Goal: Task Accomplishment & Management: Complete application form

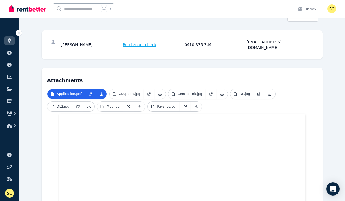
scroll to position [93, 0]
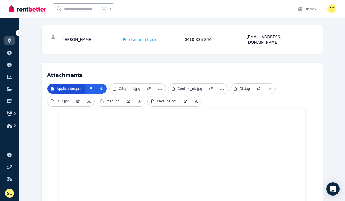
click at [72, 86] on p "Application.pdf" at bounding box center [69, 88] width 25 height 4
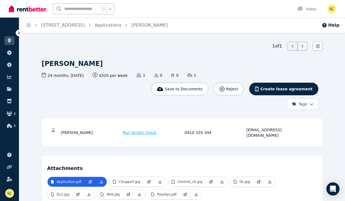
scroll to position [0, 0]
click at [15, 113] on icon "button" at bounding box center [14, 113] width 5 height 5
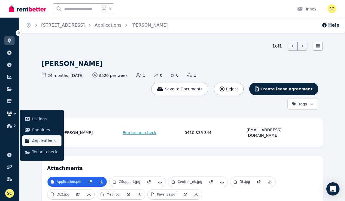
click at [38, 139] on span "Applications" at bounding box center [45, 140] width 27 height 7
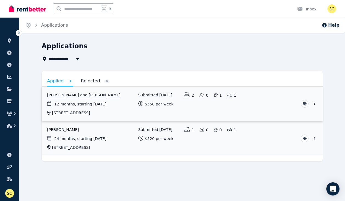
click at [69, 95] on link "View application: Michelle Collis and Ryan Morris" at bounding box center [182, 104] width 281 height 34
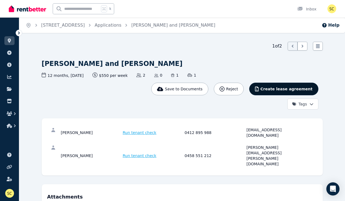
click at [272, 89] on span "Create lease agreement" at bounding box center [286, 88] width 52 height 5
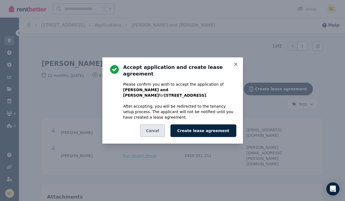
click at [161, 124] on button "Cancel" at bounding box center [152, 130] width 24 height 13
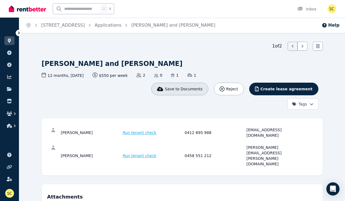
click at [193, 88] on span "Save to Documents" at bounding box center [184, 88] width 38 height 5
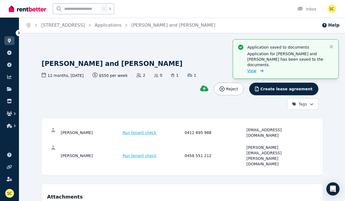
click at [251, 68] on span "View" at bounding box center [251, 70] width 9 height 5
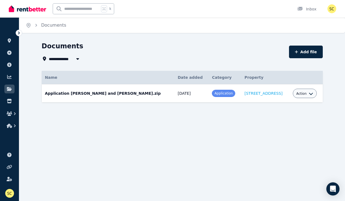
click at [303, 96] on div "Action" at bounding box center [304, 93] width 17 height 7
click at [309, 93] on icon "button" at bounding box center [311, 93] width 4 height 4
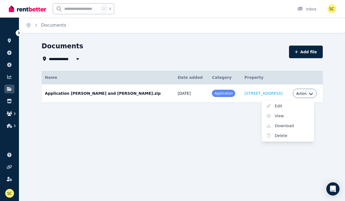
click at [13, 114] on icon "button" at bounding box center [14, 113] width 5 height 5
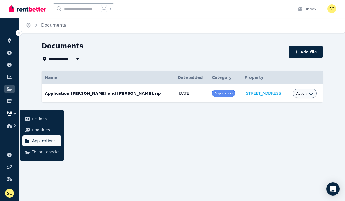
click at [35, 140] on span "Applications" at bounding box center [45, 140] width 27 height 7
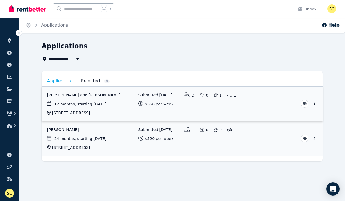
click at [87, 95] on link "View application: Michelle Collis and Ryan Morris" at bounding box center [182, 104] width 281 height 34
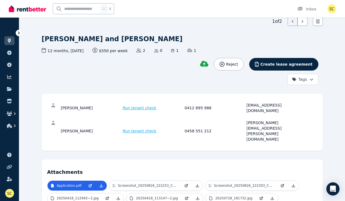
scroll to position [22, 0]
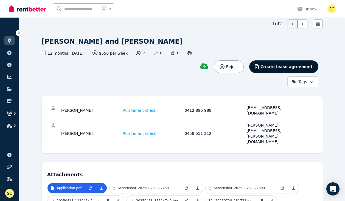
click at [300, 66] on span "Create lease agreement" at bounding box center [286, 66] width 52 height 5
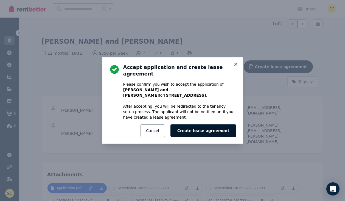
click at [201, 124] on button "Create lease agreement" at bounding box center [203, 130] width 66 height 13
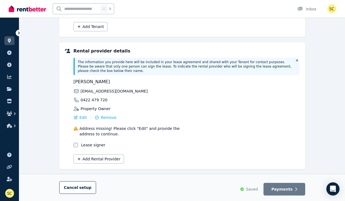
scroll to position [125, 0]
click at [81, 115] on span "Edit" at bounding box center [83, 117] width 7 height 5
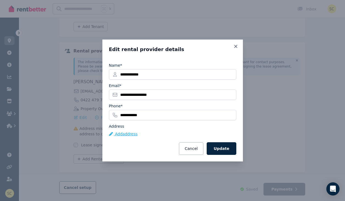
click at [122, 135] on button "Add address" at bounding box center [123, 133] width 29 height 5
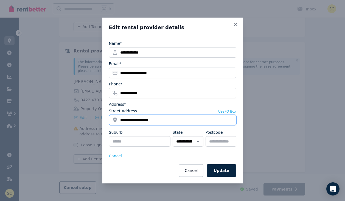
type input "**********"
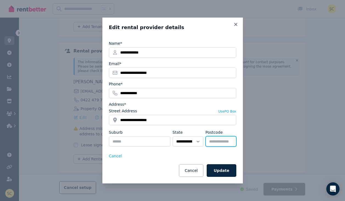
type input "****"
type input "**********"
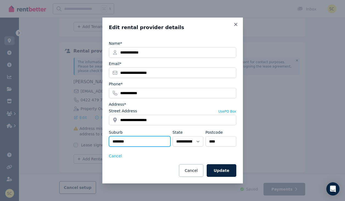
type input "********"
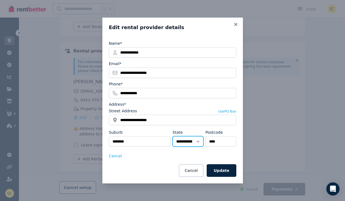
select select "**"
click at [225, 172] on button "Update" at bounding box center [221, 170] width 29 height 13
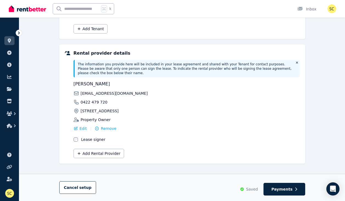
scroll to position [123, 0]
click at [279, 189] on span "Payments" at bounding box center [281, 188] width 21 height 5
select select "**********"
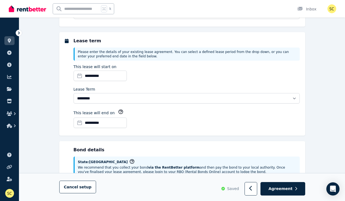
scroll to position [0, 0]
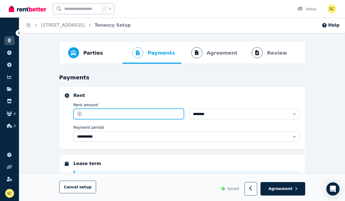
click at [156, 111] on input "Rent amount" at bounding box center [129, 114] width 110 height 10
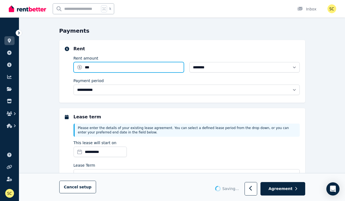
type input "******"
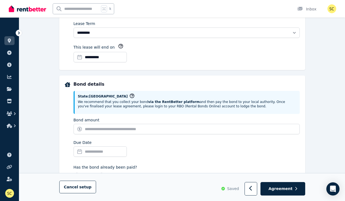
scroll to position [202, 0]
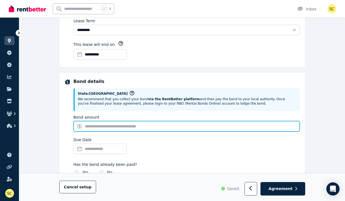
click at [118, 126] on input "Bond amount" at bounding box center [187, 126] width 226 height 10
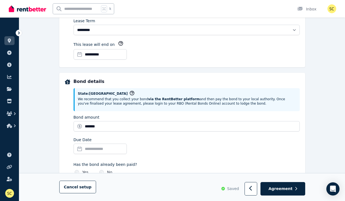
click at [100, 148] on input "Due Date" at bounding box center [100, 149] width 53 height 10
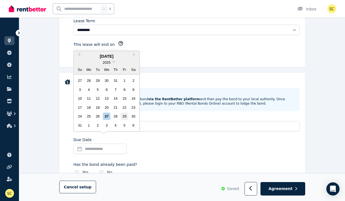
click at [123, 116] on div "29" at bounding box center [124, 116] width 7 height 7
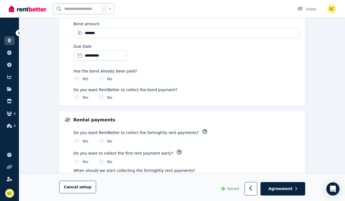
type input "*******"
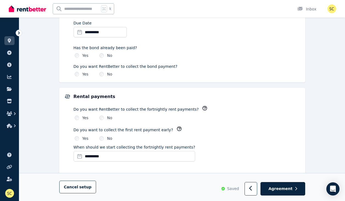
scroll to position [331, 0]
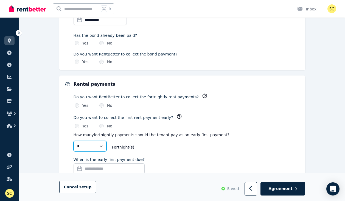
select select "*"
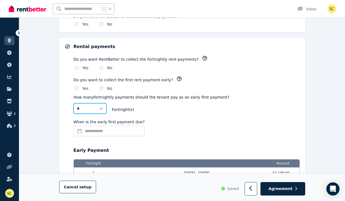
scroll to position [369, 0]
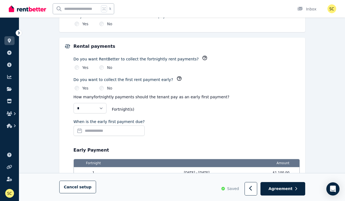
click at [99, 129] on input "When is the early first payment due?" at bounding box center [109, 130] width 71 height 10
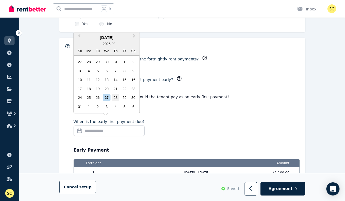
click at [115, 99] on div "28" at bounding box center [115, 97] width 7 height 7
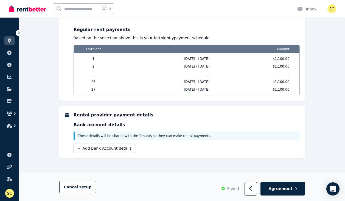
scroll to position [464, 0]
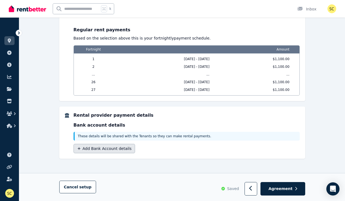
click at [96, 147] on button "Add Bank Account details" at bounding box center [105, 148] width 62 height 9
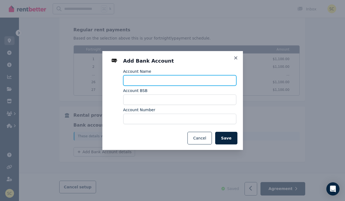
click at [149, 81] on input "Account Name" at bounding box center [179, 80] width 113 height 10
type input "**********"
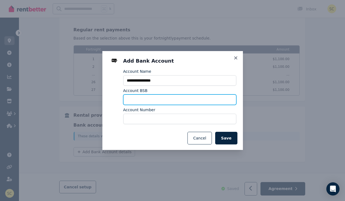
click at [130, 98] on input "Account BSB" at bounding box center [179, 99] width 113 height 10
paste input "*******"
type input "*******"
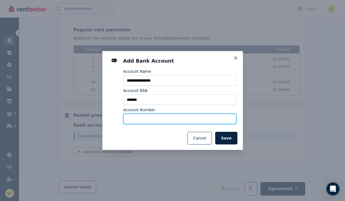
click at [130, 120] on input "Account Number" at bounding box center [179, 119] width 113 height 10
paste input "*********"
type input "*********"
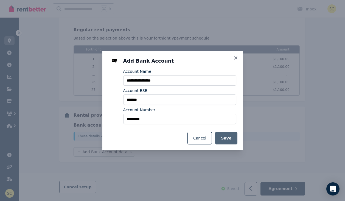
click at [230, 139] on button "Save" at bounding box center [226, 138] width 22 height 13
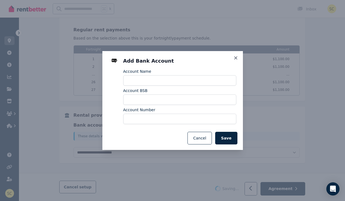
select select "**********"
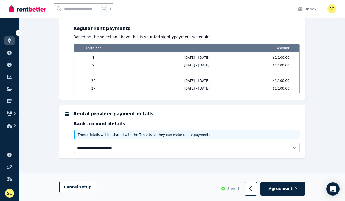
scroll to position [465, 0]
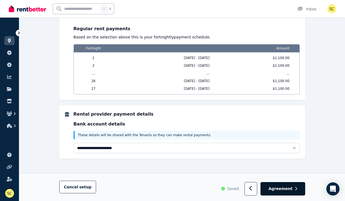
click at [282, 189] on span "Agreement" at bounding box center [280, 188] width 24 height 5
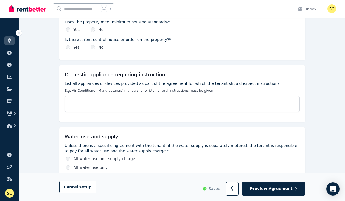
scroll to position [92, 0]
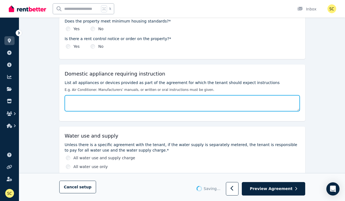
click at [91, 102] on textarea "List all appliances or devices provided as part of the agreement for which the …" at bounding box center [182, 103] width 235 height 16
type textarea "*"
type textarea "**********"
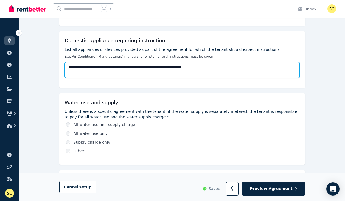
scroll to position [126, 0]
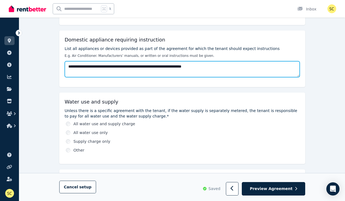
type textarea "**********"
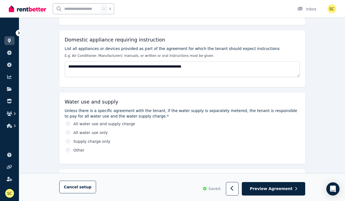
click at [70, 124] on div "All water use and supply charge" at bounding box center [183, 123] width 234 height 5
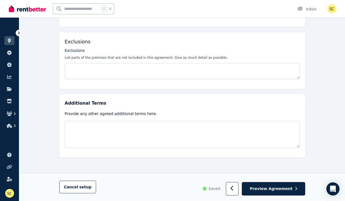
scroll to position [263, 0]
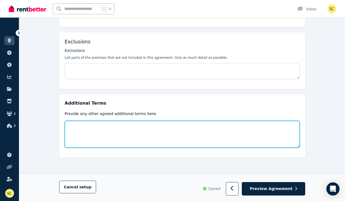
click at [94, 130] on textarea at bounding box center [182, 134] width 235 height 27
type textarea "*"
type textarea "**********"
click at [114, 125] on textarea "**********" at bounding box center [182, 134] width 235 height 27
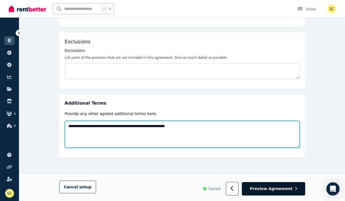
type textarea "**********"
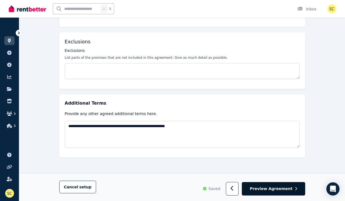
click at [277, 189] on span "Preview Agreement" at bounding box center [271, 188] width 43 height 5
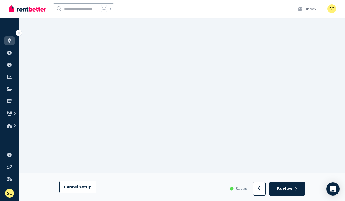
scroll to position [1445, 0]
click at [260, 189] on icon "button" at bounding box center [259, 188] width 3 height 5
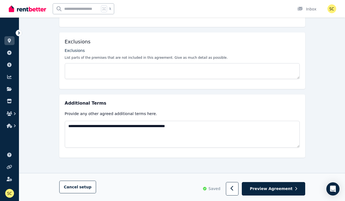
scroll to position [263, 0]
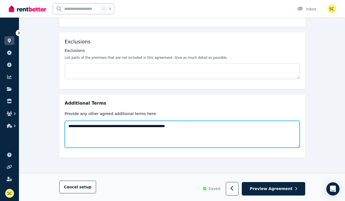
click at [220, 126] on textarea "**********" at bounding box center [182, 134] width 235 height 27
click at [218, 127] on textarea "**********" at bounding box center [182, 134] width 235 height 27
drag, startPoint x: 274, startPoint y: 128, endPoint x: 254, endPoint y: 126, distance: 20.1
click at [254, 126] on textarea "**********" at bounding box center [182, 134] width 235 height 27
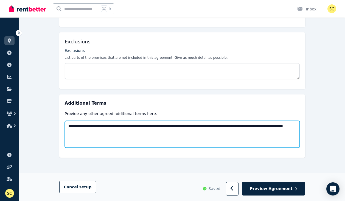
click at [254, 127] on textarea "**********" at bounding box center [182, 134] width 235 height 27
click at [148, 131] on textarea "**********" at bounding box center [182, 134] width 235 height 27
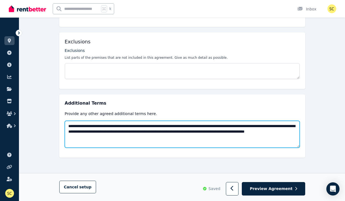
click at [83, 139] on textarea "**********" at bounding box center [182, 134] width 235 height 27
click at [83, 136] on textarea "**********" at bounding box center [182, 134] width 235 height 27
click at [142, 137] on textarea "**********" at bounding box center [182, 134] width 235 height 27
click at [273, 126] on textarea "**********" at bounding box center [182, 134] width 235 height 27
click at [285, 127] on textarea "**********" at bounding box center [182, 134] width 235 height 27
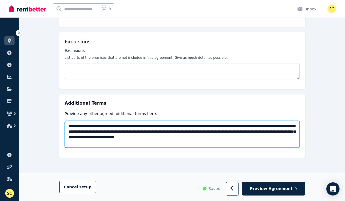
click at [272, 136] on textarea "**********" at bounding box center [182, 134] width 235 height 27
click at [222, 132] on textarea "**********" at bounding box center [182, 134] width 235 height 27
click at [189, 137] on textarea "**********" at bounding box center [182, 134] width 235 height 27
click at [192, 143] on textarea "**********" at bounding box center [182, 134] width 235 height 27
click at [154, 137] on textarea "**********" at bounding box center [182, 134] width 235 height 27
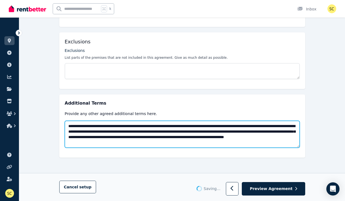
click at [198, 145] on textarea "**********" at bounding box center [182, 134] width 235 height 27
type textarea "**********"
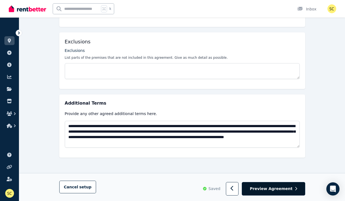
click at [273, 189] on span "Preview Agreement" at bounding box center [271, 188] width 43 height 5
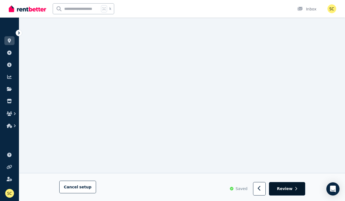
scroll to position [588, 0]
click at [259, 190] on button "button" at bounding box center [259, 188] width 13 height 13
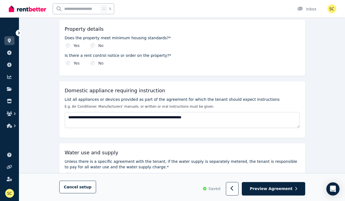
scroll to position [75, 0]
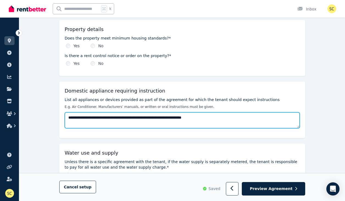
click at [228, 120] on textarea "**********" at bounding box center [182, 120] width 235 height 16
click at [93, 123] on textarea "**********" at bounding box center [182, 120] width 235 height 16
click at [79, 124] on textarea "**********" at bounding box center [182, 120] width 235 height 16
click at [107, 123] on textarea "**********" at bounding box center [182, 120] width 235 height 16
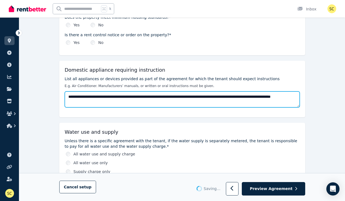
type textarea "**********"
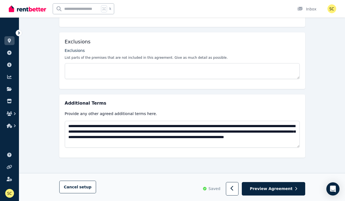
scroll to position [263, 0]
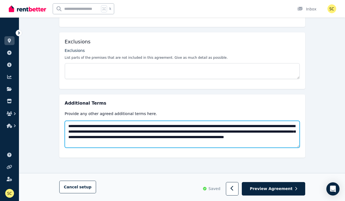
click at [184, 143] on textarea "**********" at bounding box center [182, 134] width 235 height 27
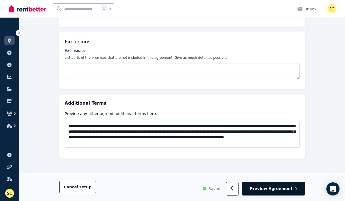
click at [266, 187] on span "Preview Agreement" at bounding box center [271, 188] width 43 height 5
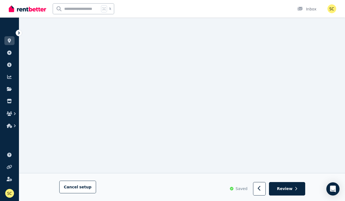
scroll to position [1687, 0]
click at [289, 189] on span "Review" at bounding box center [285, 188] width 16 height 5
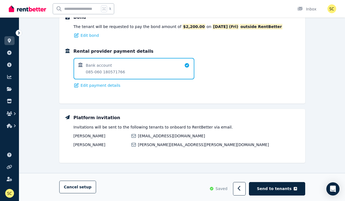
scroll to position [391, 0]
drag, startPoint x: 276, startPoint y: 188, endPoint x: 232, endPoint y: 170, distance: 47.2
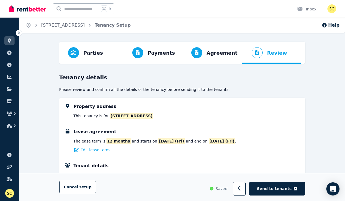
scroll to position [0, 0]
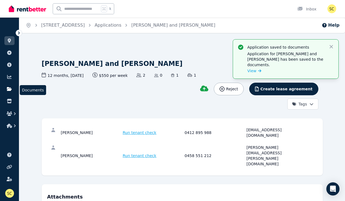
click at [11, 91] on link at bounding box center [9, 89] width 10 height 9
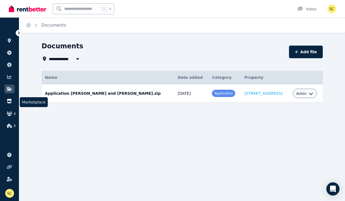
click at [10, 100] on icon at bounding box center [9, 101] width 5 height 4
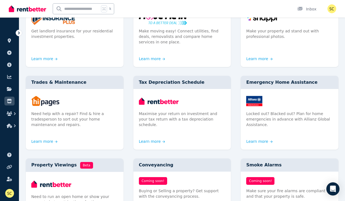
scroll to position [138, 0]
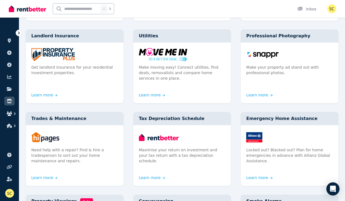
click at [9, 114] on icon "button" at bounding box center [9, 113] width 5 height 4
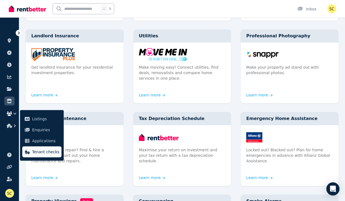
click at [37, 153] on span "Tenant checks" at bounding box center [45, 151] width 27 height 7
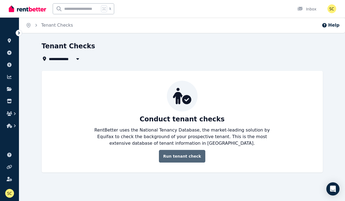
click at [179, 155] on link "Run tenant check" at bounding box center [182, 156] width 46 height 13
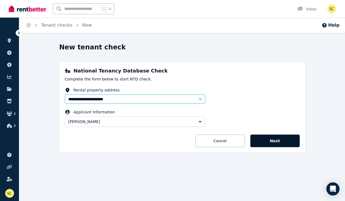
click at [271, 141] on button "Next" at bounding box center [274, 140] width 49 height 13
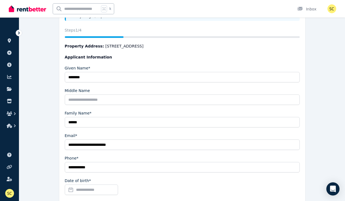
scroll to position [85, 0]
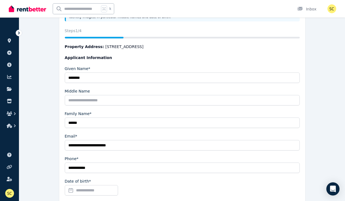
click at [110, 192] on input "Date of birth*" at bounding box center [91, 190] width 53 height 10
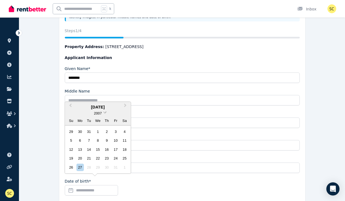
click at [105, 113] on span at bounding box center [105, 112] width 4 height 4
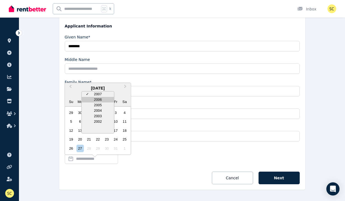
scroll to position [117, 0]
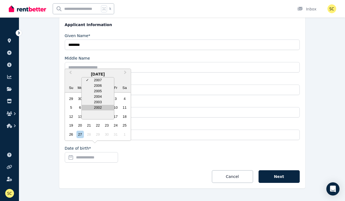
click at [100, 108] on div "2002" at bounding box center [98, 107] width 32 height 5
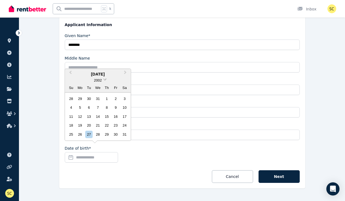
click at [104, 80] on span at bounding box center [105, 79] width 4 height 4
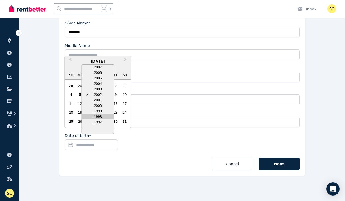
scroll to position [130, 0]
click at [98, 123] on div "1997" at bounding box center [98, 122] width 32 height 5
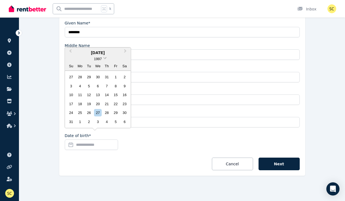
click at [104, 59] on span at bounding box center [105, 58] width 4 height 4
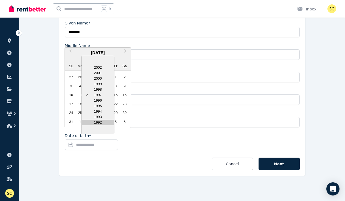
click at [97, 125] on div "1992" at bounding box center [98, 122] width 32 height 5
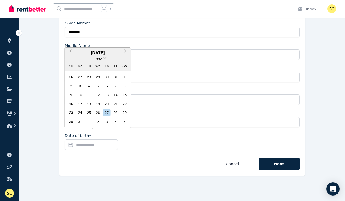
click at [71, 53] on span "Previous Month" at bounding box center [71, 52] width 0 height 8
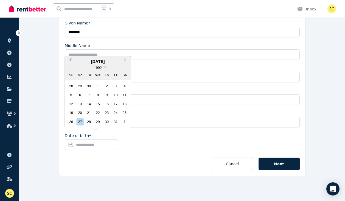
click at [71, 61] on span "Previous Month" at bounding box center [71, 61] width 0 height 8
click at [89, 88] on div "2" at bounding box center [88, 85] width 7 height 7
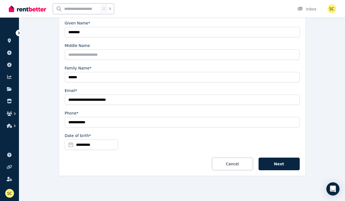
click at [92, 144] on input "**********" at bounding box center [91, 144] width 53 height 10
click at [95, 145] on input "**********" at bounding box center [91, 144] width 53 height 10
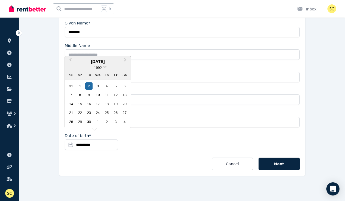
click at [95, 144] on input "**********" at bounding box center [91, 144] width 53 height 10
click at [94, 144] on input "**********" at bounding box center [91, 144] width 53 height 10
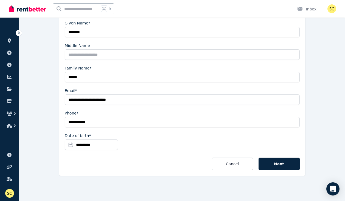
click at [92, 144] on input "**********" at bounding box center [91, 144] width 53 height 10
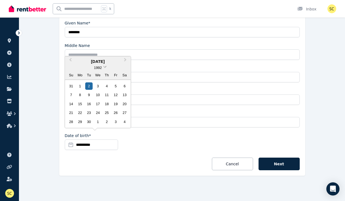
click at [106, 67] on span at bounding box center [105, 66] width 4 height 4
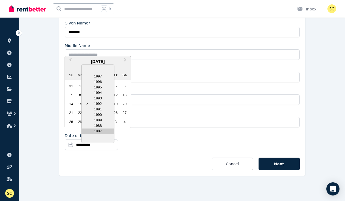
click at [97, 131] on div "1987" at bounding box center [98, 130] width 32 height 5
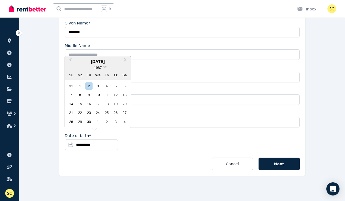
click at [105, 68] on span at bounding box center [105, 66] width 4 height 4
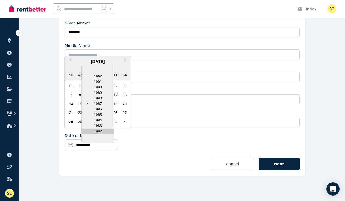
click at [97, 131] on div "1982" at bounding box center [98, 130] width 32 height 5
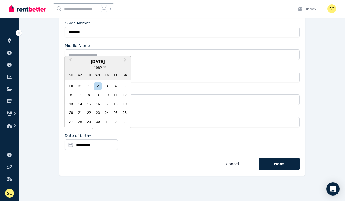
click at [105, 68] on span at bounding box center [105, 66] width 4 height 4
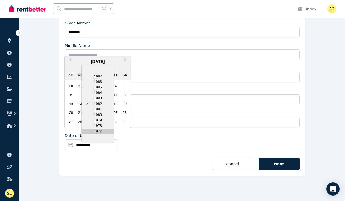
click at [97, 133] on div "1977" at bounding box center [98, 130] width 32 height 5
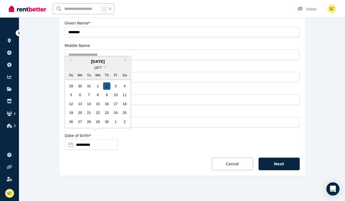
click at [108, 87] on div "2" at bounding box center [106, 85] width 7 height 7
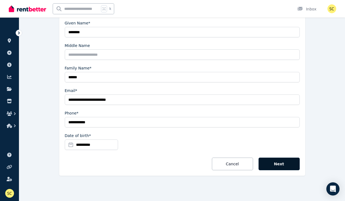
click at [277, 166] on button "Next" at bounding box center [279, 164] width 41 height 13
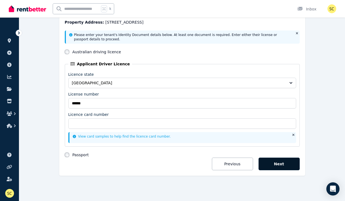
scroll to position [77, 0]
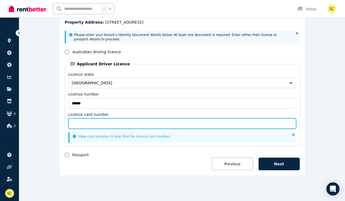
click at [180, 124] on input "Licence card number" at bounding box center [182, 123] width 228 height 10
click at [176, 121] on input "Licence card number" at bounding box center [182, 123] width 228 height 10
type input "*********"
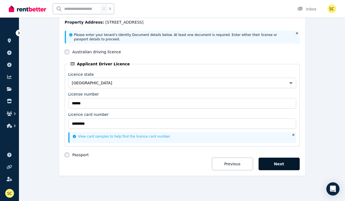
click at [280, 165] on button "Next" at bounding box center [279, 164] width 41 height 13
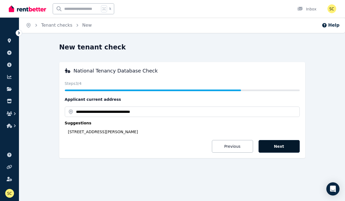
click at [278, 147] on button "Next" at bounding box center [279, 146] width 41 height 13
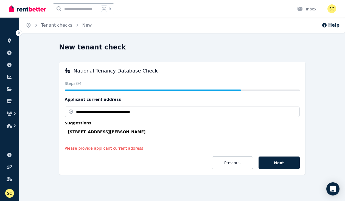
click at [144, 131] on div "[STREET_ADDRESS][PERSON_NAME]" at bounding box center [184, 131] width 232 height 5
type input "**********"
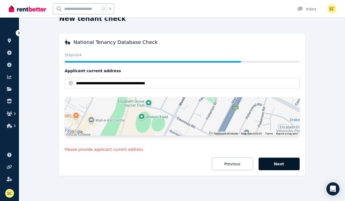
scroll to position [29, 0]
click at [280, 166] on button "Next" at bounding box center [279, 164] width 41 height 13
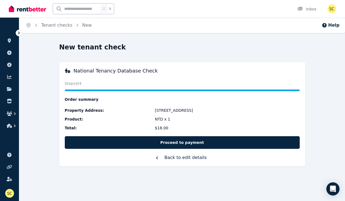
click at [174, 158] on button "Back to edit details" at bounding box center [182, 157] width 235 height 7
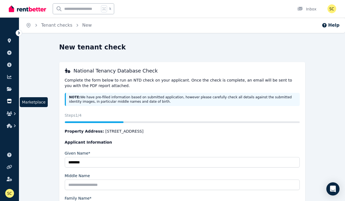
click at [9, 100] on icon at bounding box center [9, 101] width 5 height 4
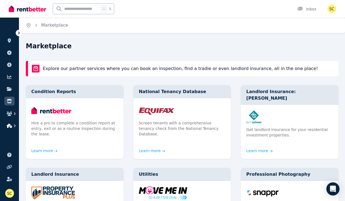
click at [10, 127] on icon "button" at bounding box center [9, 125] width 5 height 4
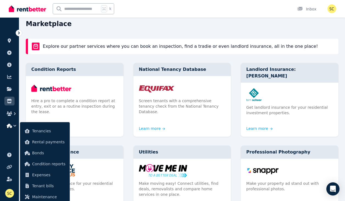
scroll to position [23, 0]
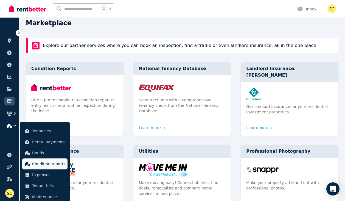
click at [38, 165] on span "Condition reports" at bounding box center [48, 164] width 33 height 7
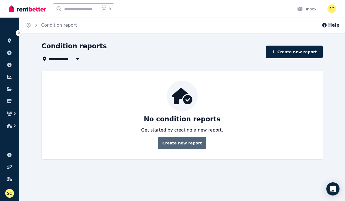
click at [182, 144] on link "Create new report" at bounding box center [182, 143] width 48 height 13
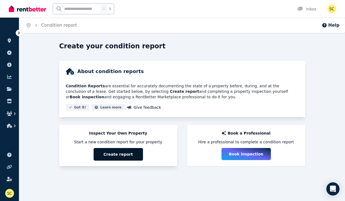
click at [127, 154] on button "Create report" at bounding box center [118, 154] width 49 height 13
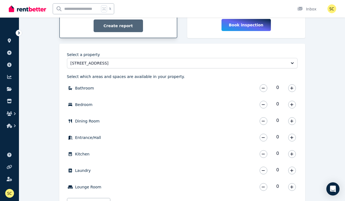
scroll to position [132, 0]
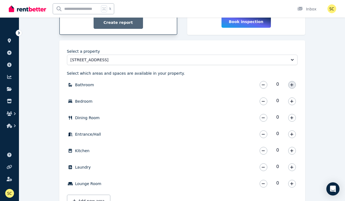
click at [291, 85] on icon "button" at bounding box center [291, 85] width 3 height 4
click at [292, 103] on icon "button" at bounding box center [291, 101] width 3 height 4
click at [292, 133] on icon "button" at bounding box center [291, 134] width 3 height 4
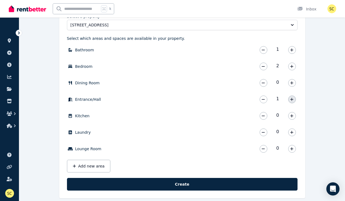
scroll to position [169, 0]
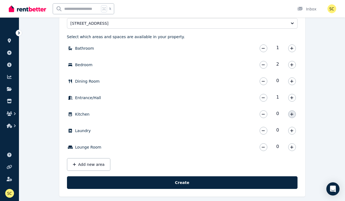
click at [292, 115] on icon "button" at bounding box center [291, 114] width 3 height 4
click at [293, 133] on button "button" at bounding box center [292, 131] width 8 height 8
click at [293, 147] on icon "button" at bounding box center [291, 147] width 3 height 4
click at [81, 164] on button "Add new area" at bounding box center [88, 164] width 43 height 13
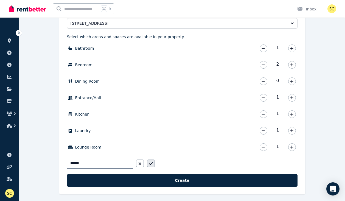
type input "******"
click at [151, 164] on icon "button" at bounding box center [151, 163] width 4 height 3
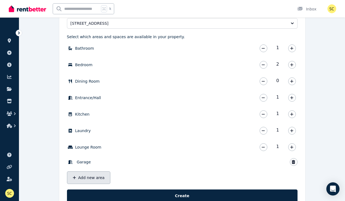
click at [98, 176] on button "Add new area" at bounding box center [88, 177] width 43 height 13
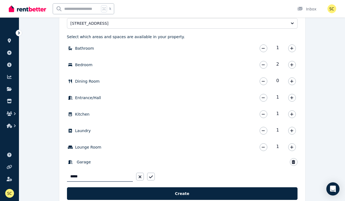
type input "******"
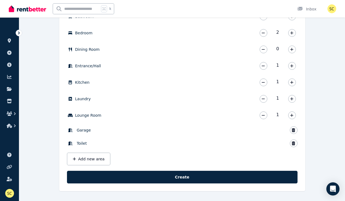
scroll to position [201, 0]
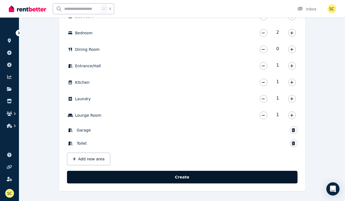
click at [151, 180] on button "Create" at bounding box center [182, 177] width 231 height 13
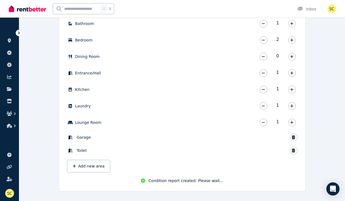
scroll to position [193, 0]
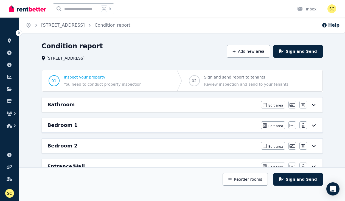
click at [314, 105] on icon at bounding box center [313, 105] width 4 height 2
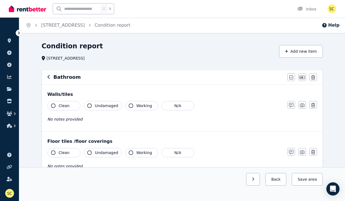
click at [54, 104] on icon "button" at bounding box center [53, 105] width 4 height 4
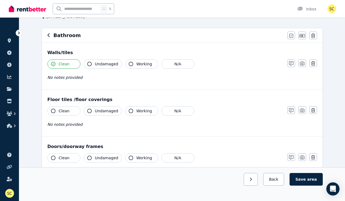
scroll to position [43, 0]
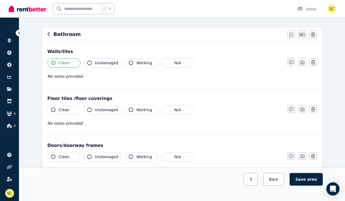
click at [89, 63] on icon "button" at bounding box center [89, 63] width 4 height 4
click at [63, 109] on span "Clean" at bounding box center [64, 109] width 11 height 5
click at [291, 108] on icon "button" at bounding box center [291, 109] width 4 height 4
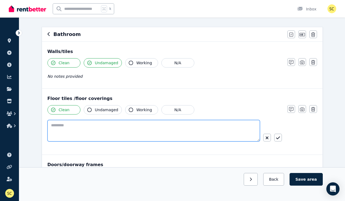
click at [222, 129] on textarea at bounding box center [153, 130] width 212 height 21
type textarea "**********"
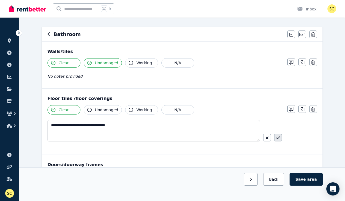
click at [279, 137] on icon "button" at bounding box center [278, 138] width 4 height 4
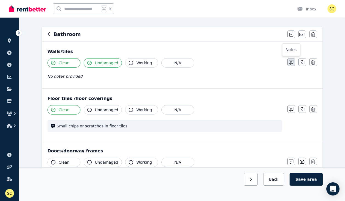
click at [291, 61] on icon "button" at bounding box center [291, 62] width 4 height 4
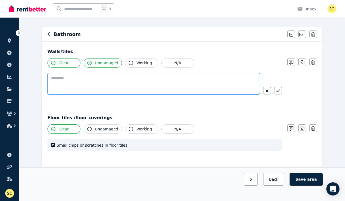
click at [165, 79] on textarea at bounding box center [153, 83] width 212 height 21
type textarea "*"
type textarea "**********"
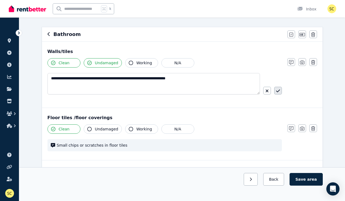
click at [280, 92] on icon "button" at bounding box center [278, 91] width 4 height 4
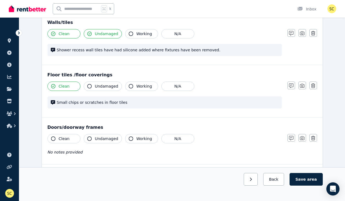
scroll to position [74, 0]
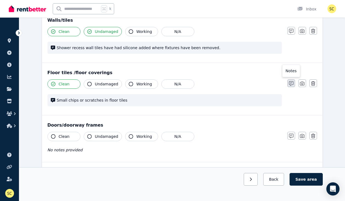
click at [290, 83] on icon "button" at bounding box center [291, 83] width 4 height 4
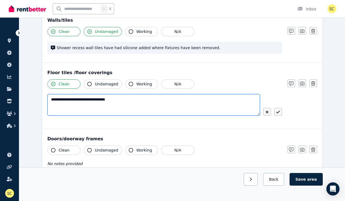
click at [203, 100] on textarea "**********" at bounding box center [153, 104] width 212 height 21
type textarea "**********"
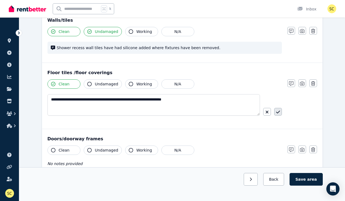
click at [278, 114] on icon "button" at bounding box center [278, 112] width 4 height 4
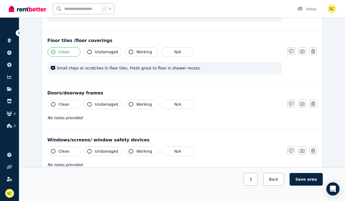
scroll to position [108, 0]
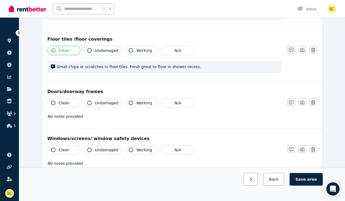
click at [71, 105] on button "Clean" at bounding box center [63, 102] width 33 height 9
click at [293, 102] on icon "button" at bounding box center [291, 102] width 4 height 4
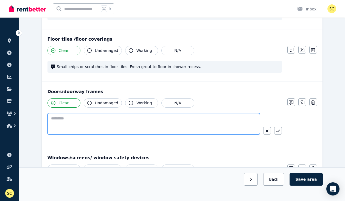
click at [217, 119] on textarea at bounding box center [153, 123] width 212 height 21
type textarea "**********"
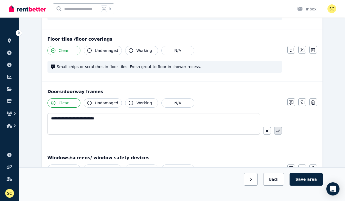
click at [279, 128] on button "button" at bounding box center [278, 131] width 8 height 8
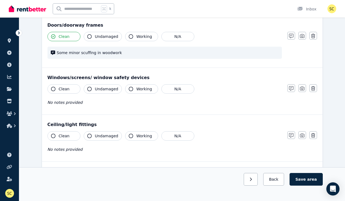
scroll to position [184, 0]
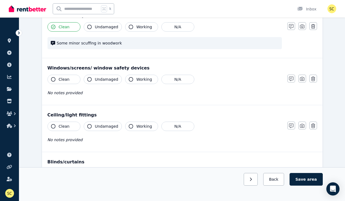
click at [68, 78] on span "Clean" at bounding box center [64, 79] width 11 height 5
click at [102, 80] on span "Undamaged" at bounding box center [106, 79] width 23 height 5
click at [140, 81] on span "Working" at bounding box center [144, 79] width 16 height 5
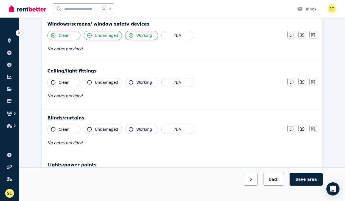
scroll to position [230, 0]
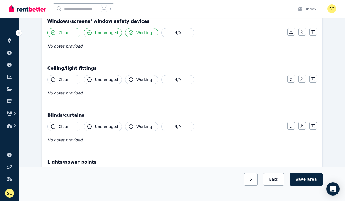
click at [70, 78] on button "Clean" at bounding box center [63, 79] width 33 height 9
click at [98, 83] on button "Undamaged" at bounding box center [103, 79] width 38 height 9
click at [136, 81] on span "Working" at bounding box center [144, 79] width 16 height 5
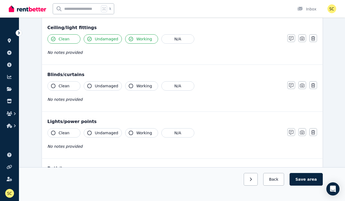
scroll to position [274, 0]
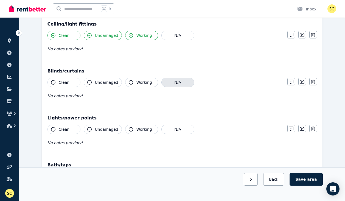
click at [166, 83] on button "N/A" at bounding box center [177, 82] width 33 height 9
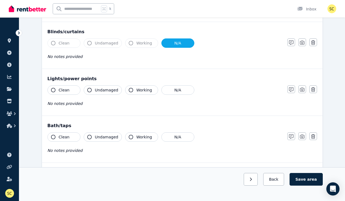
scroll to position [314, 0]
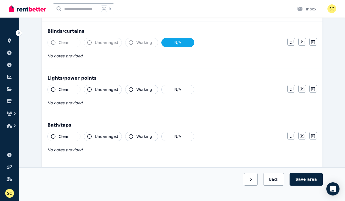
click at [59, 91] on span "Clean" at bounding box center [64, 89] width 11 height 5
click at [93, 91] on button "Undamaged" at bounding box center [103, 89] width 38 height 9
click at [134, 90] on button "Working" at bounding box center [141, 89] width 33 height 9
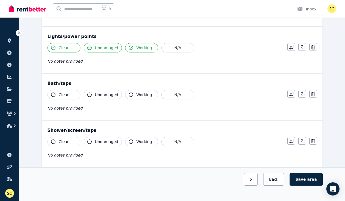
scroll to position [358, 0]
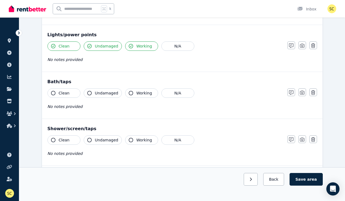
click at [72, 96] on button "Clean" at bounding box center [63, 92] width 33 height 9
click at [99, 95] on span "Undamaged" at bounding box center [106, 92] width 23 height 5
click at [137, 94] on span "Working" at bounding box center [144, 92] width 16 height 5
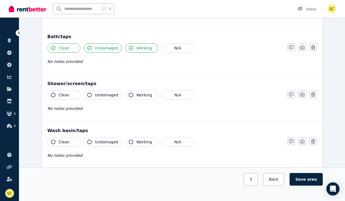
scroll to position [403, 0]
click at [72, 93] on button "Clean" at bounding box center [63, 94] width 33 height 9
click at [98, 93] on span "Undamaged" at bounding box center [106, 94] width 23 height 5
click at [142, 97] on span "Working" at bounding box center [144, 94] width 16 height 5
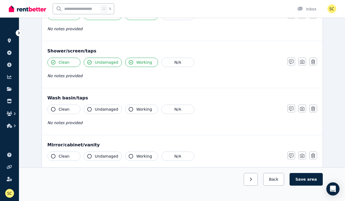
scroll to position [436, 0]
click at [108, 61] on span "Undamaged" at bounding box center [106, 61] width 23 height 5
click at [293, 60] on icon "button" at bounding box center [291, 61] width 4 height 4
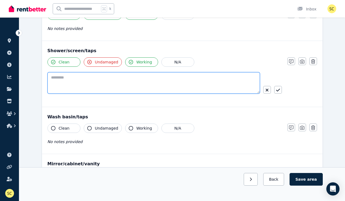
click at [144, 85] on textarea at bounding box center [153, 82] width 212 height 21
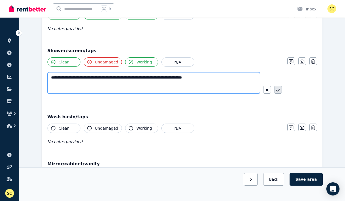
type textarea "**********"
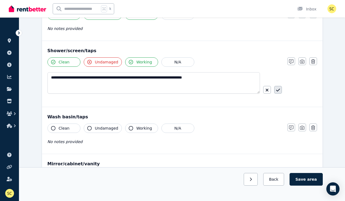
click at [279, 91] on icon "button" at bounding box center [278, 90] width 4 height 4
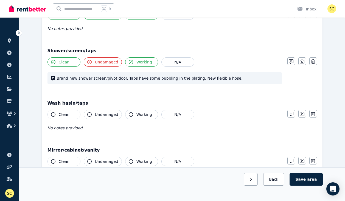
click at [70, 114] on button "Clean" at bounding box center [63, 114] width 33 height 9
click at [106, 115] on span "Undamaged" at bounding box center [106, 114] width 23 height 5
click at [108, 117] on span "Undamaged" at bounding box center [106, 114] width 23 height 5
click at [140, 114] on span "Working" at bounding box center [144, 114] width 16 height 5
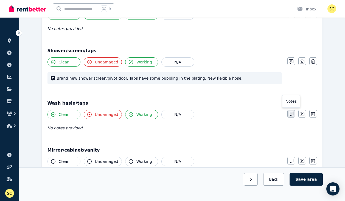
click at [292, 113] on icon "button" at bounding box center [291, 114] width 4 height 4
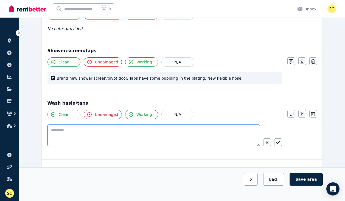
click at [156, 132] on textarea at bounding box center [153, 135] width 212 height 21
type textarea "**********"
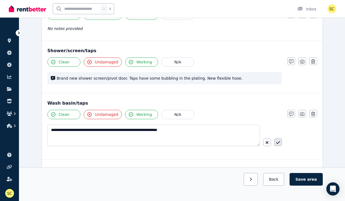
click at [278, 142] on icon "button" at bounding box center [278, 142] width 4 height 4
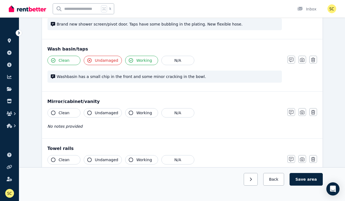
scroll to position [492, 0]
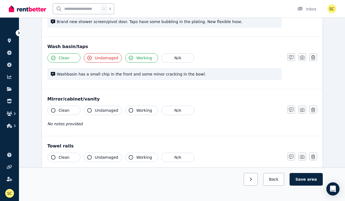
click at [77, 108] on button "Clean" at bounding box center [63, 110] width 33 height 9
click at [95, 110] on span "Undamaged" at bounding box center [106, 110] width 23 height 5
click at [131, 113] on button "Working" at bounding box center [141, 110] width 33 height 9
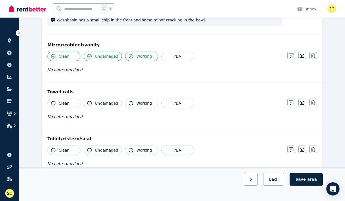
scroll to position [548, 0]
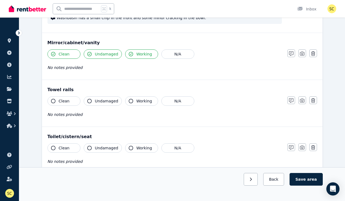
click at [71, 99] on button "Clean" at bounding box center [63, 100] width 33 height 9
click at [96, 101] on span "Undamaged" at bounding box center [106, 100] width 23 height 5
click at [136, 100] on span "Working" at bounding box center [144, 100] width 16 height 5
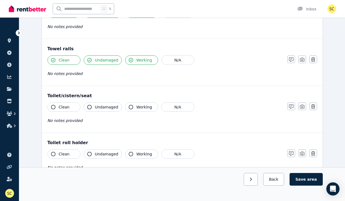
scroll to position [595, 0]
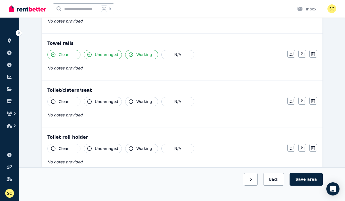
click at [72, 104] on button "Clean" at bounding box center [63, 101] width 33 height 9
click at [106, 105] on button "Undamaged" at bounding box center [103, 101] width 38 height 9
click at [136, 102] on span "Working" at bounding box center [144, 101] width 16 height 5
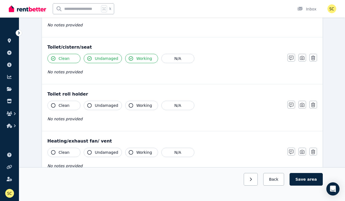
scroll to position [645, 0]
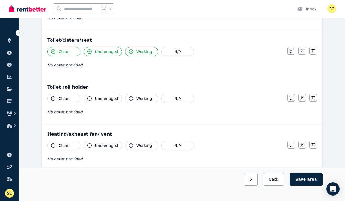
click at [73, 96] on button "Clean" at bounding box center [63, 98] width 33 height 9
click at [111, 99] on span "Undamaged" at bounding box center [106, 98] width 23 height 5
click at [140, 98] on span "Working" at bounding box center [144, 98] width 16 height 5
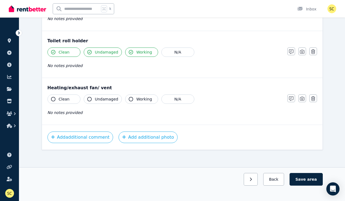
scroll to position [693, 0]
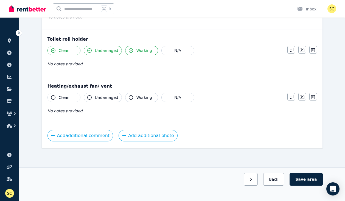
click at [65, 97] on span "Clean" at bounding box center [64, 97] width 11 height 5
click at [100, 96] on span "Undamaged" at bounding box center [106, 97] width 23 height 5
click at [137, 98] on span "Working" at bounding box center [144, 97] width 16 height 5
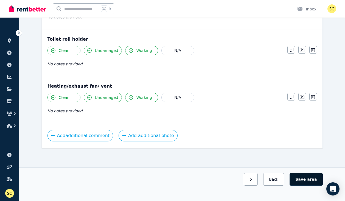
click at [304, 178] on button "Save area" at bounding box center [306, 179] width 33 height 13
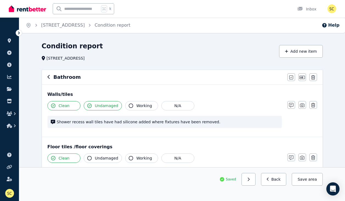
scroll to position [6, 0]
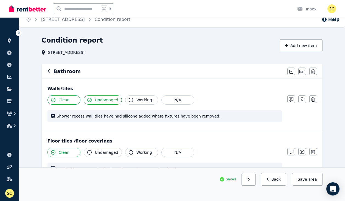
click at [49, 71] on icon "button" at bounding box center [48, 71] width 3 height 4
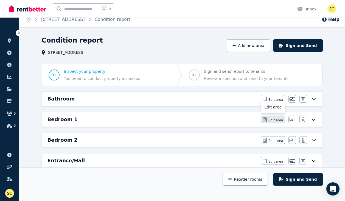
click at [280, 120] on span "Edit area" at bounding box center [275, 120] width 15 height 4
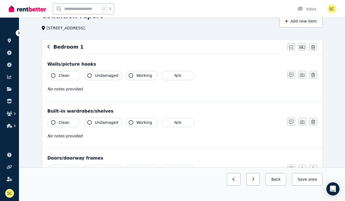
scroll to position [32, 0]
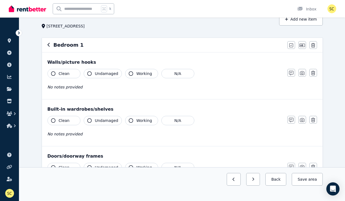
click at [136, 74] on span "Working" at bounding box center [144, 73] width 16 height 5
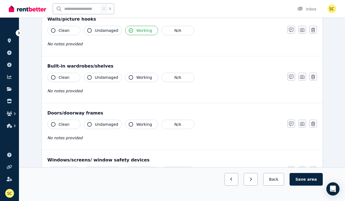
scroll to position [78, 0]
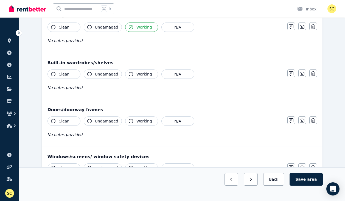
click at [68, 73] on span "Clean" at bounding box center [64, 73] width 11 height 5
click at [130, 74] on icon "button" at bounding box center [131, 74] width 4 height 4
click at [113, 76] on span "Undamaged" at bounding box center [106, 73] width 23 height 5
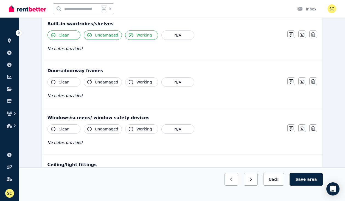
scroll to position [119, 0]
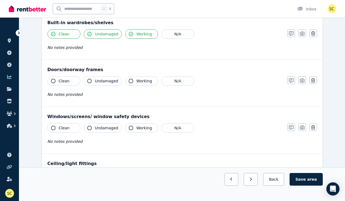
click at [70, 82] on button "Clean" at bounding box center [63, 80] width 33 height 9
click at [108, 36] on span "Undamaged" at bounding box center [106, 33] width 23 height 5
click at [107, 36] on span "Undamaged" at bounding box center [106, 33] width 23 height 5
click at [144, 80] on span "Working" at bounding box center [144, 80] width 16 height 5
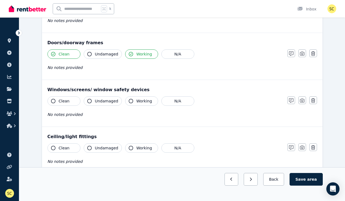
scroll to position [151, 0]
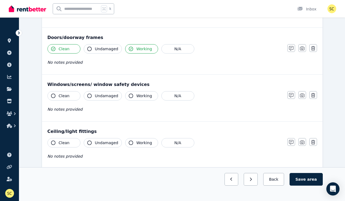
click at [68, 91] on button "Clean" at bounding box center [63, 95] width 33 height 9
click at [108, 94] on span "Undamaged" at bounding box center [106, 95] width 23 height 5
click at [139, 97] on span "Working" at bounding box center [144, 95] width 16 height 5
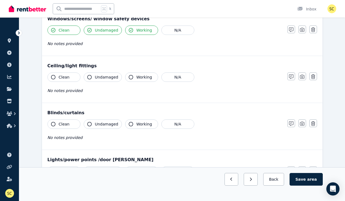
scroll to position [217, 0]
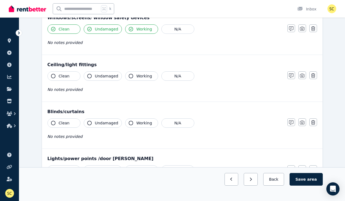
click at [68, 75] on span "Clean" at bounding box center [64, 75] width 11 height 5
click at [100, 79] on button "Undamaged" at bounding box center [103, 75] width 38 height 9
click at [137, 76] on span "Working" at bounding box center [144, 75] width 16 height 5
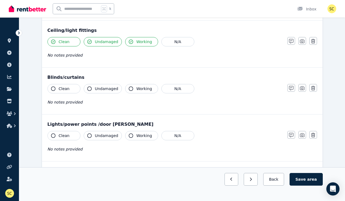
scroll to position [253, 0]
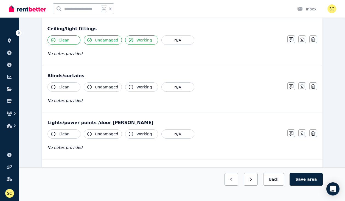
click at [70, 87] on button "Clean" at bounding box center [63, 86] width 33 height 9
click at [105, 89] on span "Undamaged" at bounding box center [106, 86] width 23 height 5
click at [137, 85] on span "Working" at bounding box center [144, 86] width 16 height 5
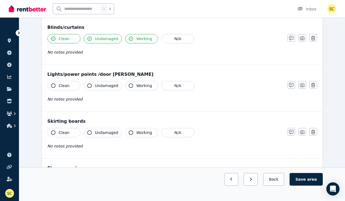
scroll to position [303, 0]
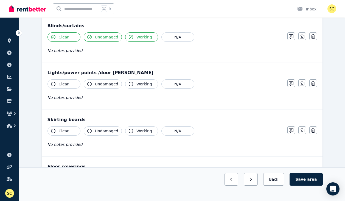
click at [73, 83] on button "Clean" at bounding box center [63, 83] width 33 height 9
click at [113, 86] on span "Undamaged" at bounding box center [106, 83] width 23 height 5
click at [142, 84] on span "Working" at bounding box center [144, 83] width 16 height 5
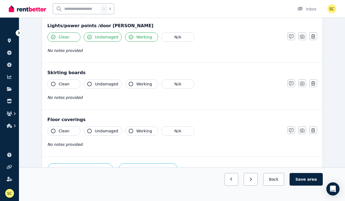
scroll to position [352, 0]
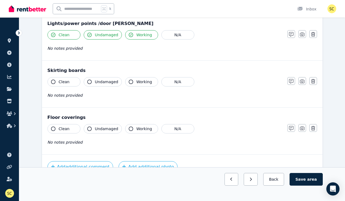
click at [72, 81] on button "Clean" at bounding box center [63, 81] width 33 height 9
click at [102, 81] on span "Undamaged" at bounding box center [106, 81] width 23 height 5
click at [133, 83] on button "Working" at bounding box center [141, 81] width 33 height 9
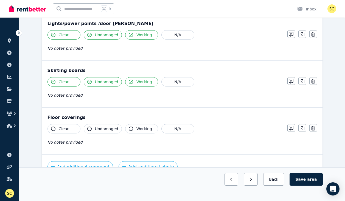
click at [133, 83] on button "Working" at bounding box center [141, 81] width 33 height 9
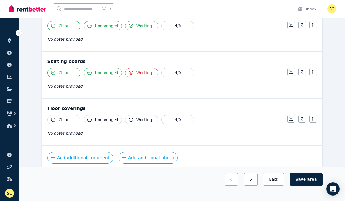
scroll to position [362, 0]
click at [129, 72] on icon "button" at bounding box center [131, 72] width 4 height 4
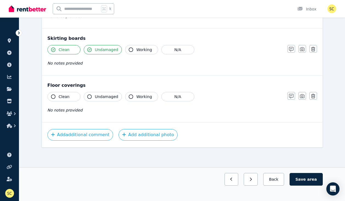
scroll to position [384, 0]
click at [68, 97] on span "Clean" at bounding box center [64, 96] width 11 height 5
click at [103, 98] on span "Undamaged" at bounding box center [106, 96] width 23 height 5
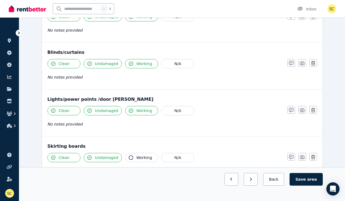
scroll to position [275, 0]
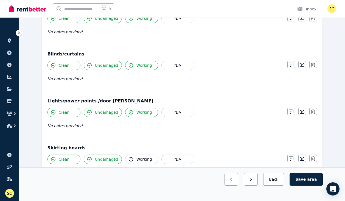
click at [105, 114] on span "Undamaged" at bounding box center [106, 111] width 23 height 5
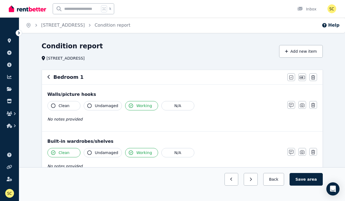
scroll to position [0, 0]
click at [307, 179] on button "Save area" at bounding box center [306, 179] width 33 height 13
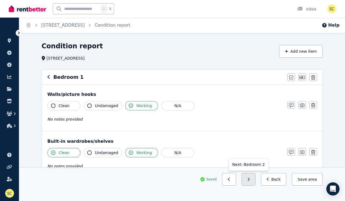
click at [250, 178] on icon "button" at bounding box center [248, 179] width 2 height 4
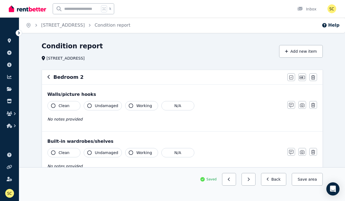
click at [67, 106] on span "Clean" at bounding box center [64, 105] width 11 height 5
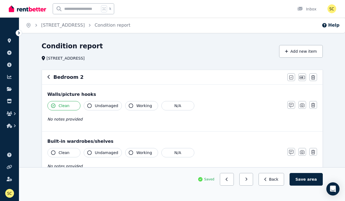
click at [70, 106] on button "Clean" at bounding box center [63, 105] width 33 height 9
click at [67, 109] on button "Clean" at bounding box center [63, 105] width 33 height 9
click at [138, 105] on span "Working" at bounding box center [144, 105] width 16 height 5
click at [66, 106] on span "Clean" at bounding box center [64, 105] width 11 height 5
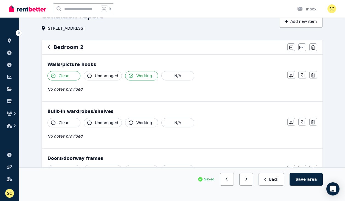
scroll to position [31, 0]
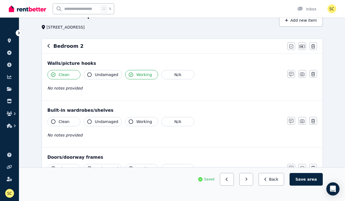
click at [100, 75] on span "Undamaged" at bounding box center [106, 74] width 23 height 5
click at [68, 76] on span "Clean" at bounding box center [64, 74] width 11 height 5
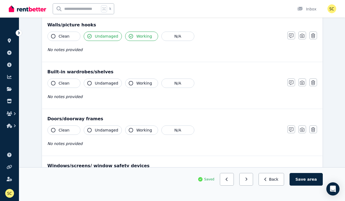
scroll to position [70, 0]
click at [67, 84] on span "Clean" at bounding box center [64, 82] width 11 height 5
click at [101, 83] on span "Undamaged" at bounding box center [106, 82] width 23 height 5
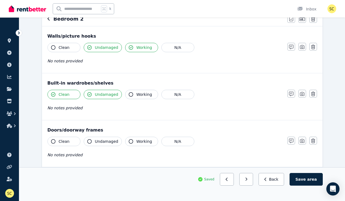
scroll to position [58, 0]
click at [71, 47] on button "Clean" at bounding box center [63, 47] width 33 height 9
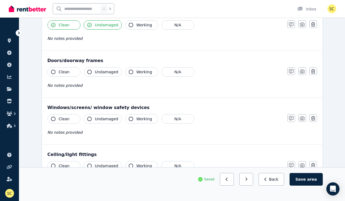
scroll to position [130, 0]
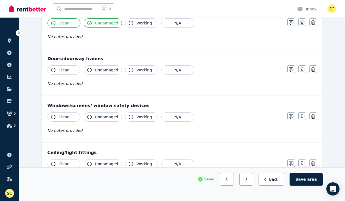
click at [66, 71] on span "Clean" at bounding box center [64, 69] width 11 height 5
click at [104, 72] on span "Undamaged" at bounding box center [106, 69] width 23 height 5
click at [133, 71] on button "Working" at bounding box center [141, 69] width 33 height 9
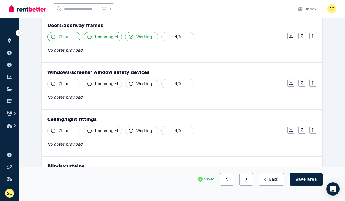
scroll to position [165, 0]
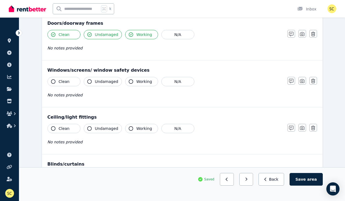
click at [63, 85] on button "Clean" at bounding box center [63, 81] width 33 height 9
click at [103, 82] on span "Undamaged" at bounding box center [106, 81] width 23 height 5
click at [131, 83] on button "Working" at bounding box center [141, 81] width 33 height 9
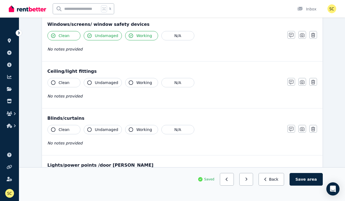
scroll to position [212, 0]
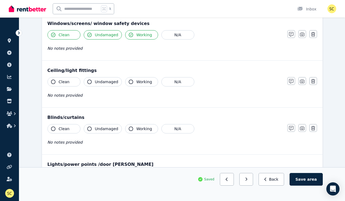
click at [70, 80] on button "Clean" at bounding box center [63, 81] width 33 height 9
click at [103, 81] on span "Undamaged" at bounding box center [106, 81] width 23 height 5
click at [137, 84] on span "Working" at bounding box center [144, 81] width 16 height 5
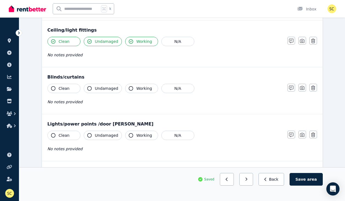
scroll to position [252, 0]
click at [68, 87] on span "Clean" at bounding box center [64, 87] width 11 height 5
click at [107, 88] on span "Undamaged" at bounding box center [106, 87] width 23 height 5
click at [136, 88] on span "Working" at bounding box center [144, 87] width 16 height 5
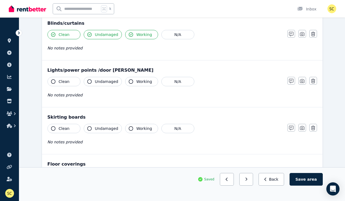
scroll to position [306, 0]
click at [62, 82] on span "Clean" at bounding box center [64, 80] width 11 height 5
click at [133, 83] on button "Working" at bounding box center [141, 81] width 33 height 9
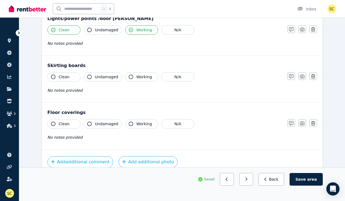
scroll to position [360, 0]
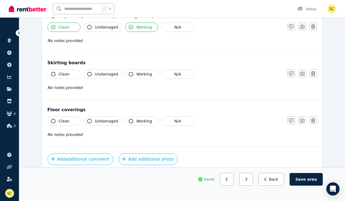
click at [68, 71] on button "Clean" at bounding box center [63, 73] width 33 height 9
click at [103, 74] on span "Undamaged" at bounding box center [106, 73] width 23 height 5
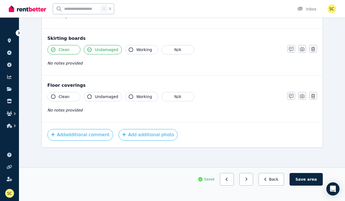
scroll to position [384, 0]
click at [71, 96] on button "Clean" at bounding box center [63, 96] width 33 height 9
click at [290, 95] on icon "button" at bounding box center [291, 96] width 4 height 4
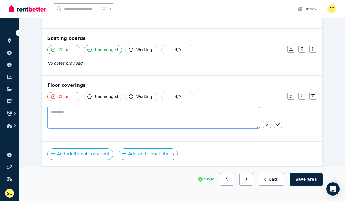
click at [195, 122] on textarea at bounding box center [153, 117] width 212 height 21
type textarea "**********"
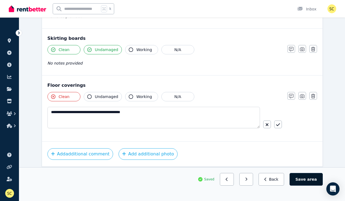
click at [306, 179] on button "Save area" at bounding box center [306, 179] width 33 height 13
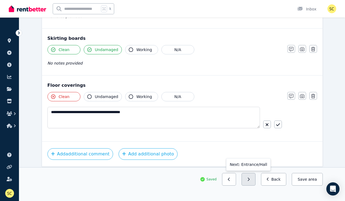
click at [250, 178] on icon "button" at bounding box center [248, 179] width 2 height 4
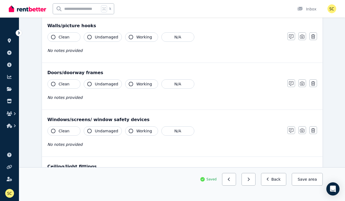
scroll to position [69, 0]
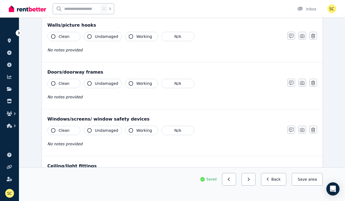
click at [70, 39] on button "Clean" at bounding box center [63, 36] width 33 height 9
click at [70, 85] on button "Clean" at bounding box center [63, 83] width 33 height 9
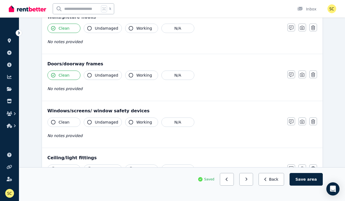
scroll to position [94, 0]
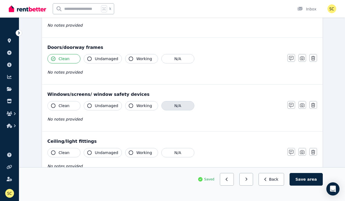
click at [170, 106] on button "N/A" at bounding box center [177, 105] width 33 height 9
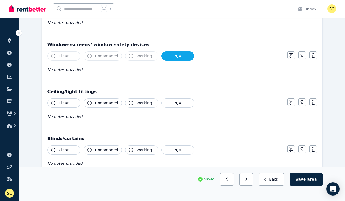
scroll to position [146, 0]
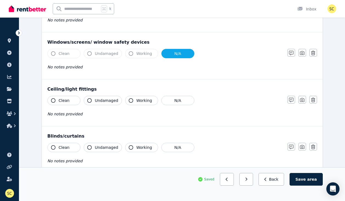
click at [72, 101] on button "Clean" at bounding box center [63, 100] width 33 height 9
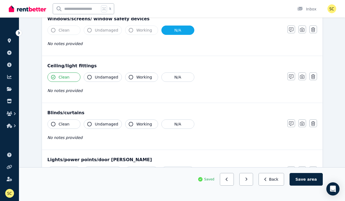
scroll to position [170, 0]
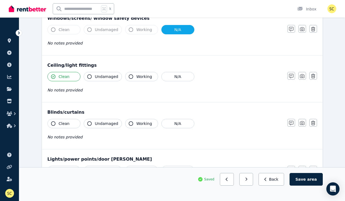
click at [113, 79] on span "Undamaged" at bounding box center [106, 76] width 23 height 5
click at [137, 78] on span "Working" at bounding box center [144, 76] width 16 height 5
click at [293, 76] on icon "button" at bounding box center [291, 76] width 4 height 4
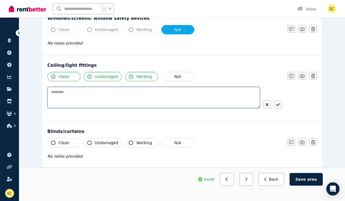
click at [192, 97] on textarea at bounding box center [153, 97] width 212 height 21
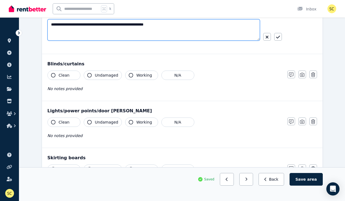
scroll to position [238, 0]
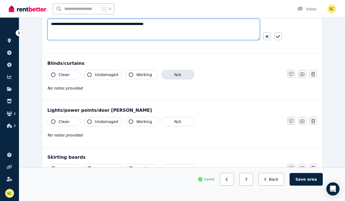
type textarea "**********"
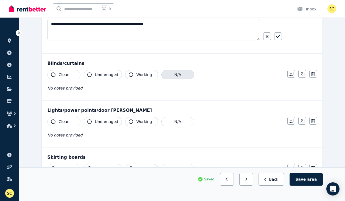
click at [171, 75] on button "N/A" at bounding box center [177, 74] width 33 height 9
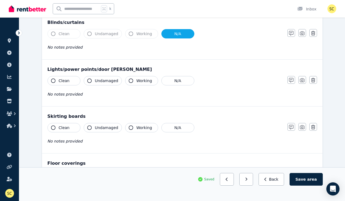
scroll to position [280, 0]
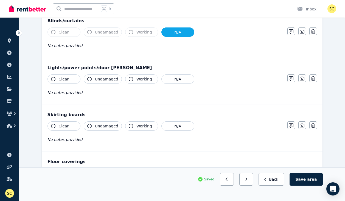
click at [148, 81] on span "Working" at bounding box center [144, 78] width 16 height 5
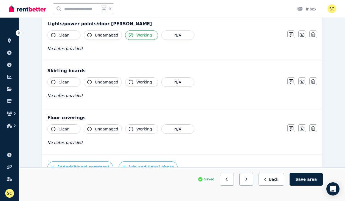
scroll to position [325, 0]
click at [73, 80] on button "Clean" at bounding box center [63, 81] width 33 height 9
click at [104, 80] on span "Undamaged" at bounding box center [106, 81] width 23 height 5
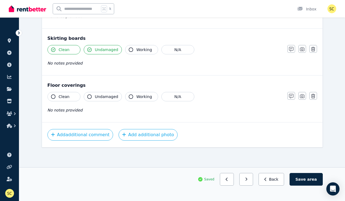
scroll to position [357, 0]
click at [66, 96] on span "Clean" at bounding box center [64, 96] width 11 height 5
click at [106, 97] on span "Undamaged" at bounding box center [106, 96] width 23 height 5
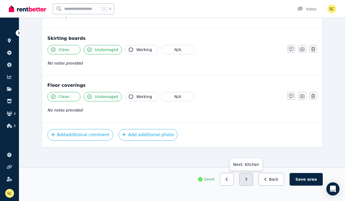
click at [249, 181] on button "button" at bounding box center [246, 179] width 14 height 13
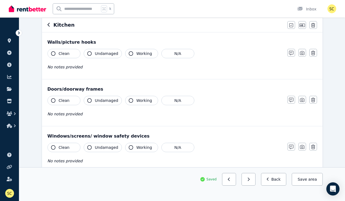
scroll to position [54, 0]
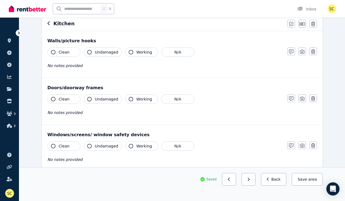
click at [75, 52] on button "Clean" at bounding box center [63, 51] width 33 height 9
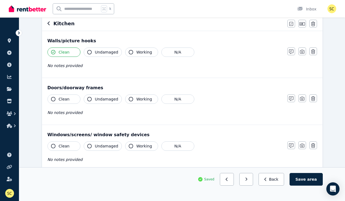
click at [93, 53] on button "Undamaged" at bounding box center [103, 51] width 38 height 9
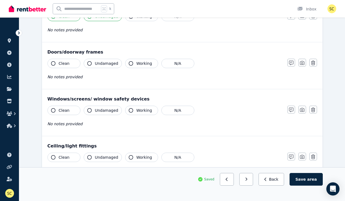
scroll to position [94, 0]
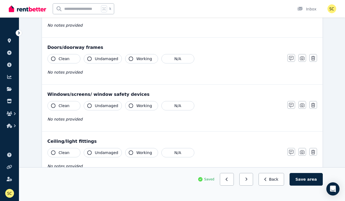
click at [73, 58] on button "Clean" at bounding box center [63, 58] width 33 height 9
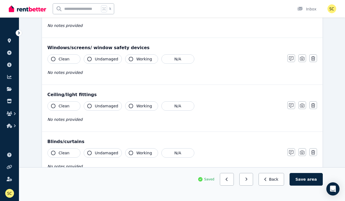
scroll to position [142, 0]
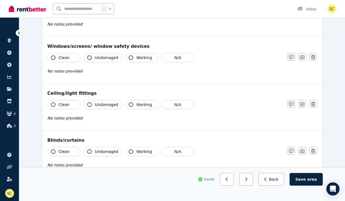
click at [70, 59] on button "Clean" at bounding box center [63, 57] width 33 height 9
click at [100, 60] on span "Undamaged" at bounding box center [106, 57] width 23 height 5
click at [138, 60] on span "Working" at bounding box center [144, 57] width 16 height 5
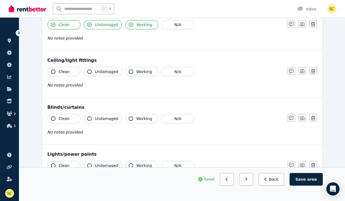
scroll to position [179, 0]
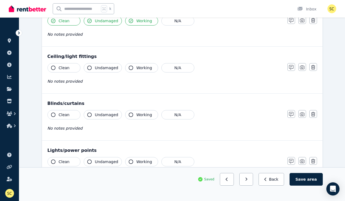
click at [71, 66] on button "Clean" at bounding box center [63, 67] width 33 height 9
click at [104, 67] on span "Undamaged" at bounding box center [106, 67] width 23 height 5
click at [136, 69] on span "Working" at bounding box center [144, 67] width 16 height 5
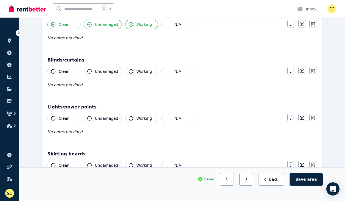
scroll to position [229, 0]
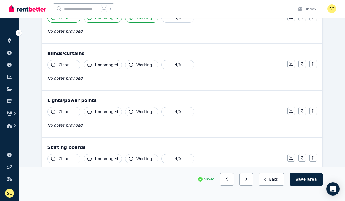
click at [70, 63] on button "Clean" at bounding box center [63, 64] width 33 height 9
click at [110, 66] on span "Undamaged" at bounding box center [106, 64] width 23 height 5
click at [133, 66] on button "Working" at bounding box center [141, 64] width 33 height 9
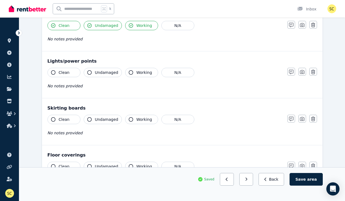
scroll to position [268, 0]
click at [71, 70] on button "Clean" at bounding box center [63, 72] width 33 height 9
click at [100, 71] on span "Undamaged" at bounding box center [106, 71] width 23 height 5
click at [138, 75] on button "Working" at bounding box center [141, 72] width 33 height 9
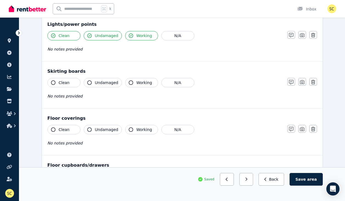
scroll to position [315, 0]
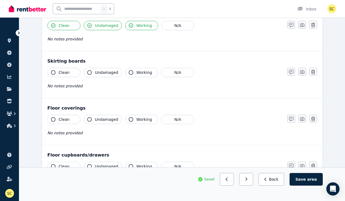
click at [64, 73] on span "Clean" at bounding box center [64, 72] width 11 height 5
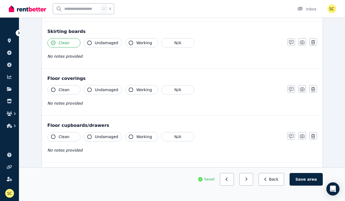
scroll to position [346, 0]
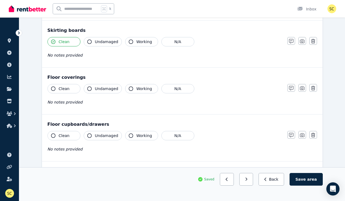
click at [75, 89] on button "Clean" at bounding box center [63, 88] width 33 height 9
click at [100, 90] on span "Undamaged" at bounding box center [106, 88] width 23 height 5
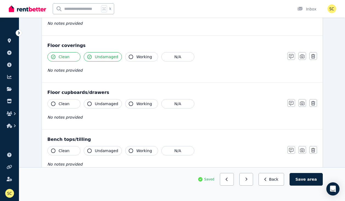
scroll to position [379, 0]
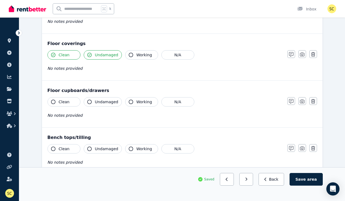
click at [71, 101] on button "Clean" at bounding box center [63, 101] width 33 height 9
click at [101, 101] on span "Undamaged" at bounding box center [106, 101] width 23 height 5
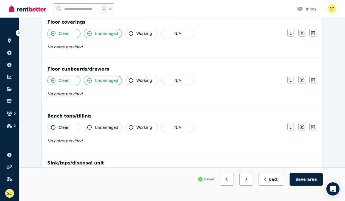
scroll to position [408, 0]
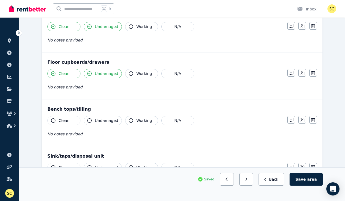
click at [70, 122] on button "Clean" at bounding box center [63, 120] width 33 height 9
click at [107, 122] on span "Undamaged" at bounding box center [106, 120] width 23 height 5
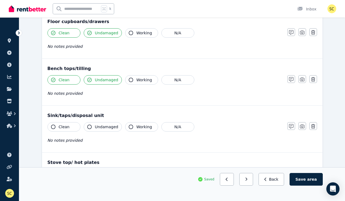
scroll to position [448, 0]
click at [71, 127] on button "Clean" at bounding box center [63, 126] width 33 height 9
click at [108, 126] on span "Undamaged" at bounding box center [106, 126] width 23 height 5
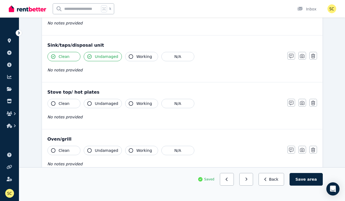
scroll to position [520, 0]
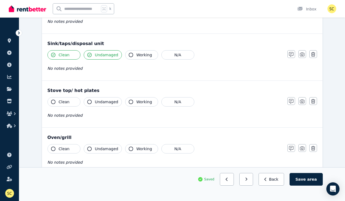
click at [67, 100] on span "Clean" at bounding box center [64, 101] width 11 height 5
click at [101, 100] on span "Undamaged" at bounding box center [106, 101] width 23 height 5
click at [138, 104] on span "Working" at bounding box center [144, 101] width 16 height 5
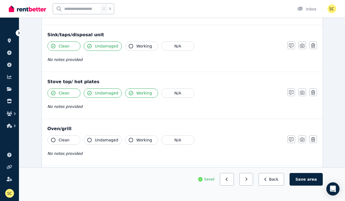
click at [146, 47] on span "Working" at bounding box center [144, 45] width 16 height 5
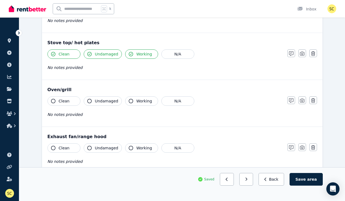
scroll to position [569, 0]
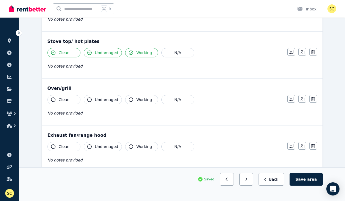
click at [63, 100] on span "Clean" at bounding box center [64, 99] width 11 height 5
click at [111, 102] on span "Undamaged" at bounding box center [106, 99] width 23 height 5
click at [134, 101] on button "Working" at bounding box center [141, 99] width 33 height 9
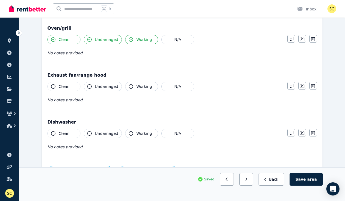
scroll to position [630, 0]
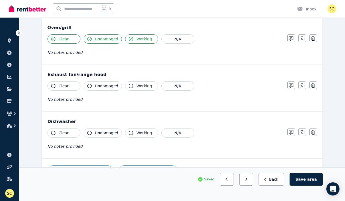
click at [67, 85] on span "Clean" at bounding box center [64, 85] width 11 height 5
click at [100, 85] on span "Undamaged" at bounding box center [106, 85] width 23 height 5
click at [138, 88] on span "Working" at bounding box center [144, 85] width 16 height 5
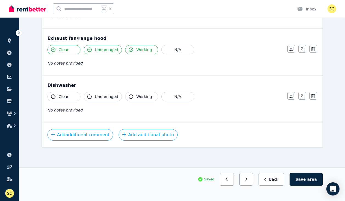
scroll to position [666, 0]
click at [69, 97] on button "Clean" at bounding box center [63, 96] width 33 height 9
click at [103, 97] on span "Undamaged" at bounding box center [106, 96] width 23 height 5
click at [132, 97] on button "Working" at bounding box center [141, 96] width 33 height 9
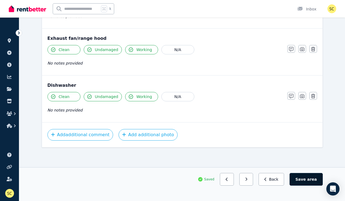
click at [309, 179] on span "area" at bounding box center [312, 178] width 10 height 5
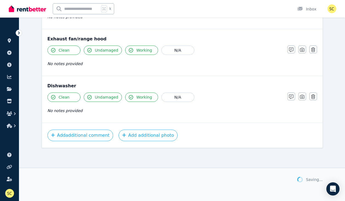
scroll to position [665, 0]
click at [253, 178] on button "button" at bounding box center [249, 179] width 14 height 13
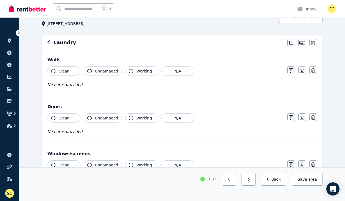
scroll to position [38, 0]
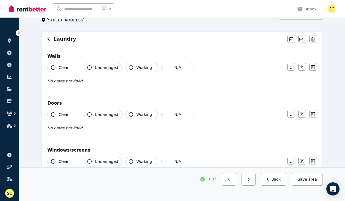
click at [64, 66] on span "Clean" at bounding box center [64, 67] width 11 height 5
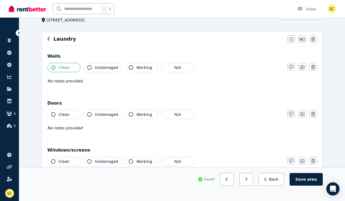
click at [107, 69] on span "Undamaged" at bounding box center [106, 67] width 23 height 5
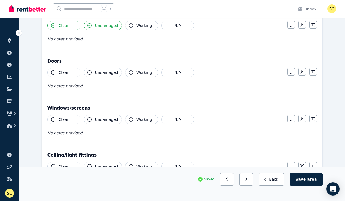
scroll to position [82, 0]
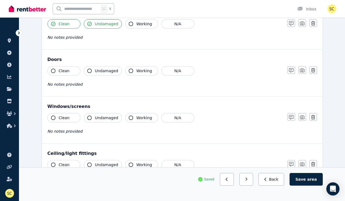
click at [60, 69] on span "Clean" at bounding box center [64, 70] width 11 height 5
click at [98, 70] on span "Undamaged" at bounding box center [106, 70] width 23 height 5
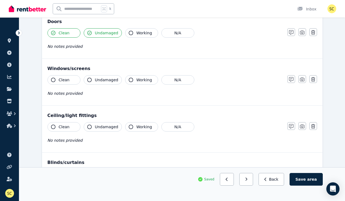
scroll to position [130, 0]
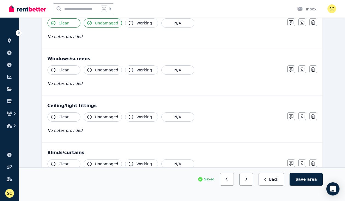
click at [68, 68] on span "Clean" at bounding box center [64, 69] width 11 height 5
click at [98, 68] on span "Undamaged" at bounding box center [106, 69] width 23 height 5
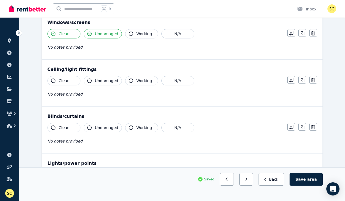
scroll to position [169, 0]
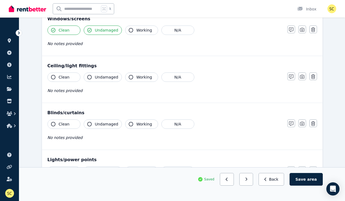
click at [67, 76] on span "Clean" at bounding box center [64, 76] width 11 height 5
click at [97, 78] on span "Undamaged" at bounding box center [106, 76] width 23 height 5
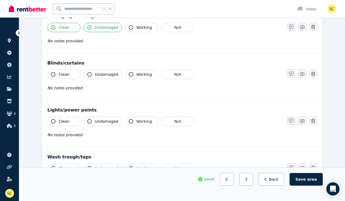
scroll to position [223, 0]
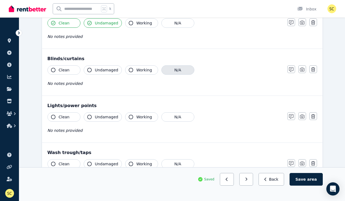
click at [171, 69] on button "N/A" at bounding box center [177, 69] width 33 height 9
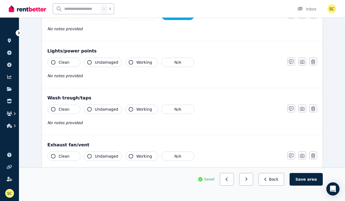
scroll to position [279, 0]
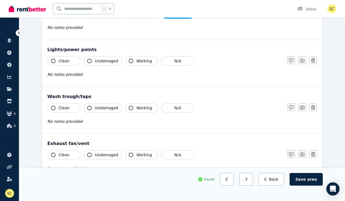
click at [67, 63] on span "Clean" at bounding box center [64, 60] width 11 height 5
click at [100, 61] on span "Undamaged" at bounding box center [106, 60] width 23 height 5
click at [138, 61] on span "Working" at bounding box center [144, 60] width 16 height 5
click at [60, 110] on span "Clean" at bounding box center [64, 107] width 11 height 5
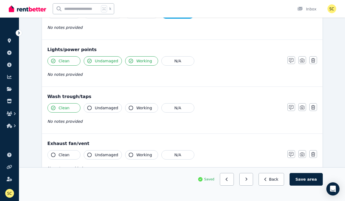
click at [106, 107] on span "Undamaged" at bounding box center [106, 107] width 23 height 5
click at [136, 109] on span "Working" at bounding box center [144, 107] width 16 height 5
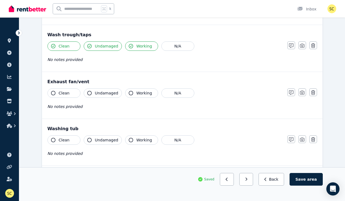
scroll to position [355, 0]
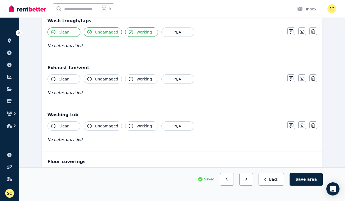
click at [68, 81] on span "Clean" at bounding box center [64, 78] width 11 height 5
click at [97, 81] on span "Undamaged" at bounding box center [106, 78] width 23 height 5
click at [146, 79] on span "Working" at bounding box center [144, 78] width 16 height 5
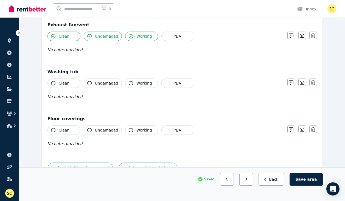
scroll to position [399, 0]
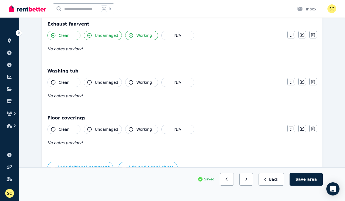
click at [67, 80] on span "Clean" at bounding box center [64, 82] width 11 height 5
click at [106, 86] on button "Undamaged" at bounding box center [103, 82] width 38 height 9
click at [136, 86] on button "Working" at bounding box center [141, 82] width 33 height 9
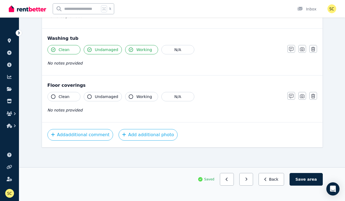
scroll to position [431, 0]
click at [71, 96] on button "Clean" at bounding box center [63, 96] width 33 height 9
click at [102, 96] on span "Undamaged" at bounding box center [106, 96] width 23 height 5
click at [132, 99] on button "Working" at bounding box center [141, 96] width 33 height 9
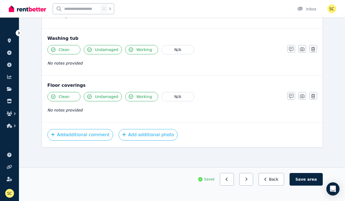
click at [132, 99] on button "Working" at bounding box center [141, 96] width 33 height 9
click at [136, 100] on button "Working" at bounding box center [141, 96] width 33 height 9
click at [314, 177] on span "area" at bounding box center [312, 178] width 10 height 5
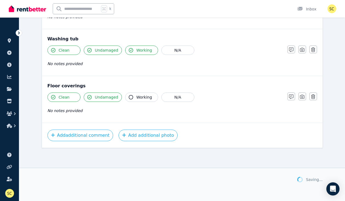
scroll to position [431, 0]
click at [250, 179] on icon "button" at bounding box center [248, 179] width 2 height 4
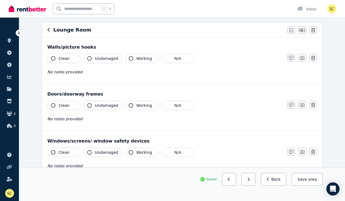
scroll to position [49, 0]
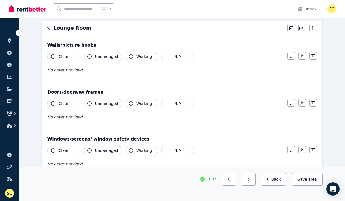
click at [74, 56] on button "Clean" at bounding box center [63, 56] width 33 height 9
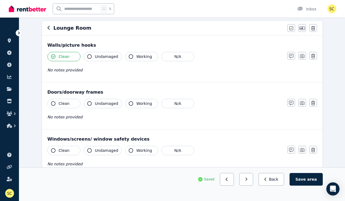
click at [106, 57] on span "Undamaged" at bounding box center [106, 56] width 23 height 5
click at [73, 104] on button "Clean" at bounding box center [63, 103] width 33 height 9
click at [100, 104] on span "Undamaged" at bounding box center [106, 103] width 23 height 5
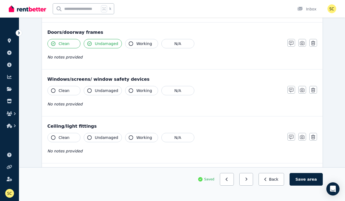
scroll to position [111, 0]
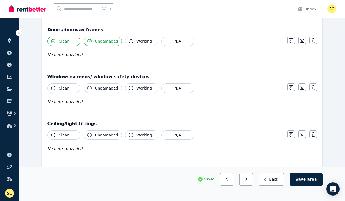
click at [68, 87] on span "Clean" at bounding box center [64, 87] width 11 height 5
click at [102, 88] on span "Undamaged" at bounding box center [106, 87] width 23 height 5
click at [290, 89] on icon "button" at bounding box center [291, 87] width 4 height 4
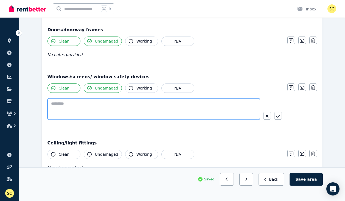
click at [173, 112] on textarea at bounding box center [153, 108] width 212 height 21
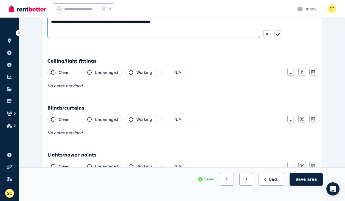
scroll to position [195, 0]
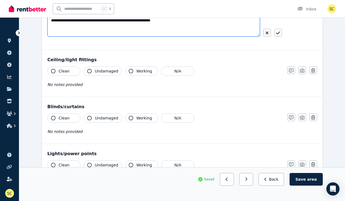
type textarea "**********"
click at [69, 72] on button "Clean" at bounding box center [63, 70] width 33 height 9
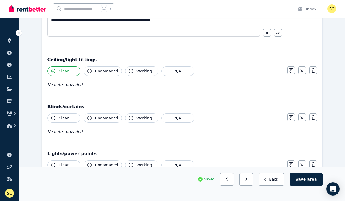
click at [112, 73] on span "Undamaged" at bounding box center [106, 70] width 23 height 5
click at [138, 72] on span "Working" at bounding box center [144, 70] width 16 height 5
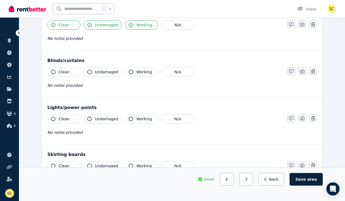
scroll to position [242, 0]
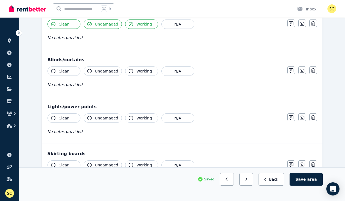
click at [66, 70] on span "Clean" at bounding box center [64, 70] width 11 height 5
click at [99, 74] on span "Undamaged" at bounding box center [106, 70] width 23 height 5
click at [144, 73] on span "Working" at bounding box center [144, 70] width 16 height 5
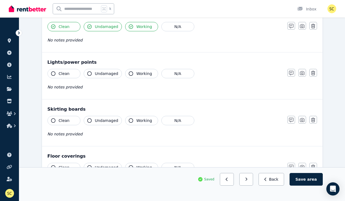
scroll to position [294, 0]
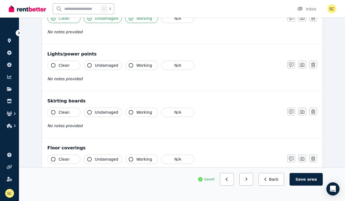
click at [70, 65] on button "Clean" at bounding box center [63, 65] width 33 height 9
click at [99, 66] on span "Undamaged" at bounding box center [106, 65] width 23 height 5
click at [144, 67] on span "Working" at bounding box center [144, 65] width 16 height 5
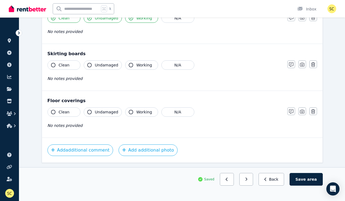
scroll to position [342, 0]
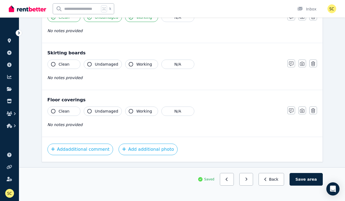
click at [64, 61] on button "Clean" at bounding box center [63, 64] width 33 height 9
click at [103, 60] on button "Undamaged" at bounding box center [103, 64] width 38 height 9
click at [139, 66] on span "Working" at bounding box center [144, 63] width 16 height 5
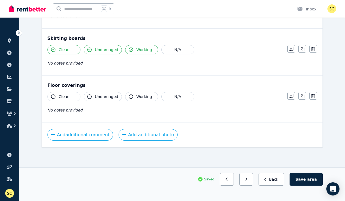
scroll to position [357, 0]
click at [102, 96] on span "Undamaged" at bounding box center [106, 96] width 23 height 5
click at [147, 49] on span "Working" at bounding box center [144, 49] width 16 height 5
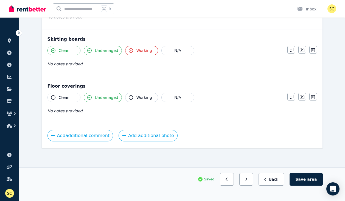
click at [145, 50] on span "Working" at bounding box center [144, 50] width 16 height 5
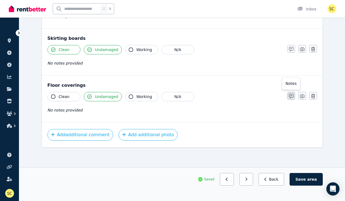
click at [291, 95] on icon "button" at bounding box center [291, 96] width 4 height 4
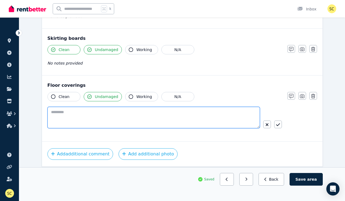
click at [212, 107] on textarea at bounding box center [153, 117] width 212 height 21
type textarea "**********"
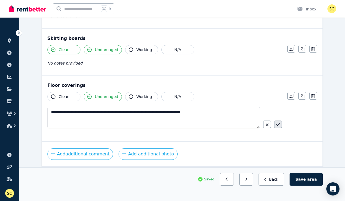
click at [277, 126] on icon "button" at bounding box center [278, 124] width 4 height 4
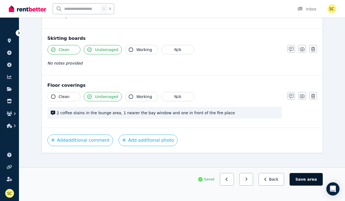
click at [303, 181] on button "Save area" at bounding box center [306, 179] width 33 height 13
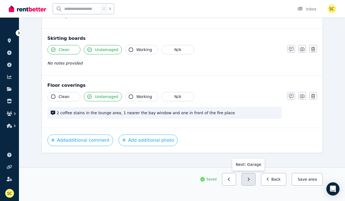
click at [252, 182] on button "button" at bounding box center [249, 179] width 14 height 13
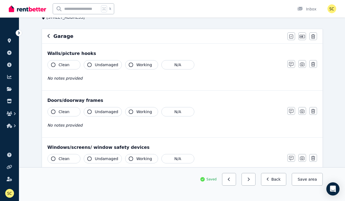
scroll to position [42, 0]
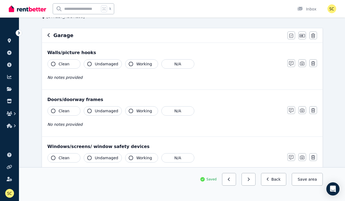
click at [100, 64] on span "Undamaged" at bounding box center [106, 63] width 23 height 5
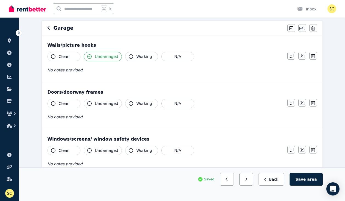
scroll to position [50, 0]
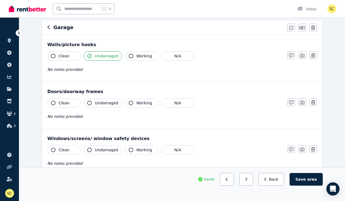
click at [71, 58] on button "Clean" at bounding box center [63, 55] width 33 height 9
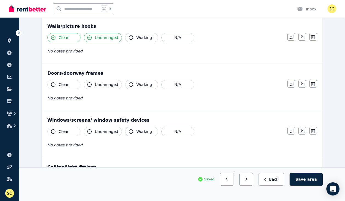
scroll to position [70, 0]
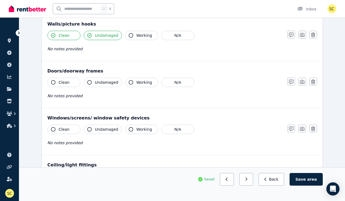
click at [70, 84] on button "Clean" at bounding box center [63, 82] width 33 height 9
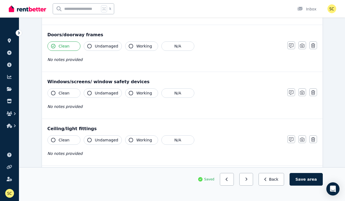
scroll to position [107, 0]
click at [291, 45] on icon "button" at bounding box center [291, 45] width 4 height 4
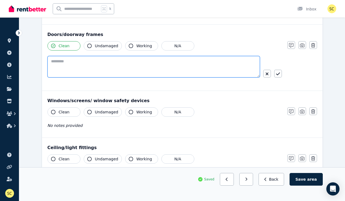
click at [203, 67] on textarea at bounding box center [153, 66] width 212 height 21
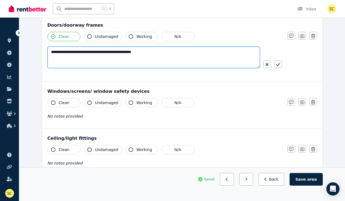
scroll to position [116, 0]
click at [94, 52] on textarea "**********" at bounding box center [153, 57] width 212 height 21
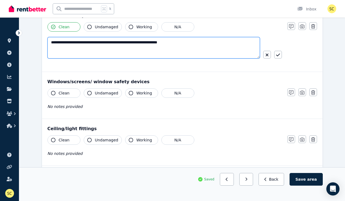
scroll to position [128, 0]
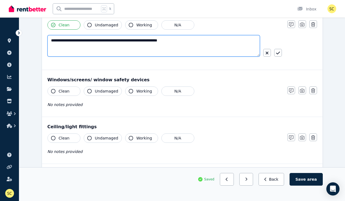
type textarea "**********"
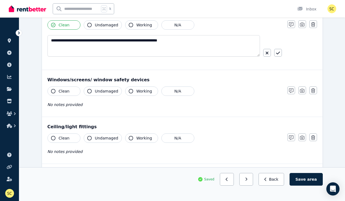
click at [72, 91] on button "Clean" at bounding box center [63, 90] width 33 height 9
click at [111, 90] on span "Undamaged" at bounding box center [106, 90] width 23 height 5
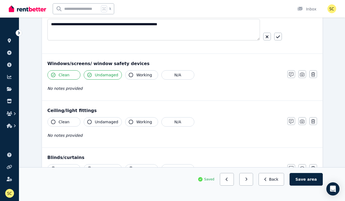
scroll to position [145, 0]
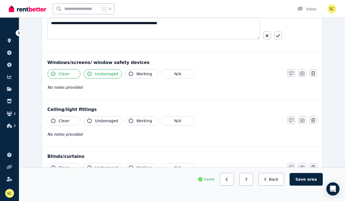
click at [140, 78] on button "Working" at bounding box center [141, 73] width 33 height 9
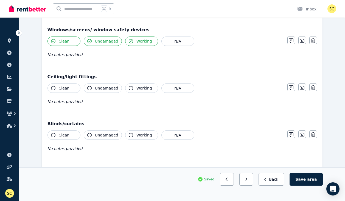
scroll to position [179, 0]
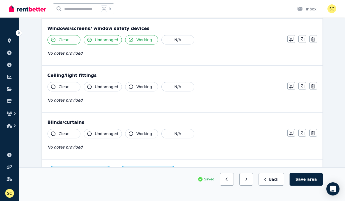
click at [63, 89] on span "Clean" at bounding box center [64, 86] width 11 height 5
click at [107, 90] on button "Undamaged" at bounding box center [103, 86] width 38 height 9
click at [136, 87] on span "Working" at bounding box center [144, 86] width 16 height 5
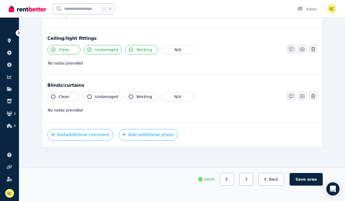
scroll to position [216, 0]
click at [178, 96] on button "N/A" at bounding box center [177, 96] width 33 height 9
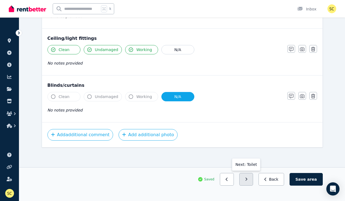
click at [248, 182] on button "button" at bounding box center [246, 179] width 14 height 13
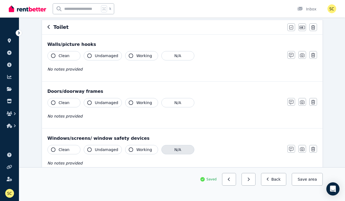
scroll to position [51, 0]
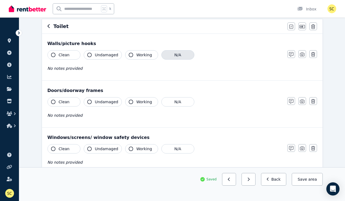
click at [176, 55] on button "N/A" at bounding box center [177, 54] width 33 height 9
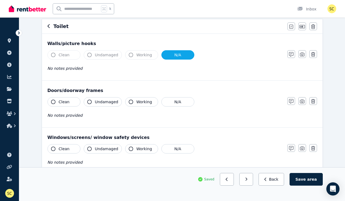
click at [75, 101] on button "Clean" at bounding box center [63, 101] width 33 height 9
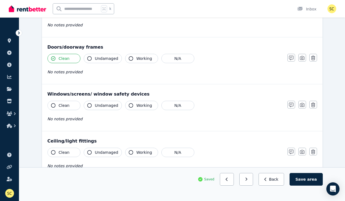
scroll to position [95, 0]
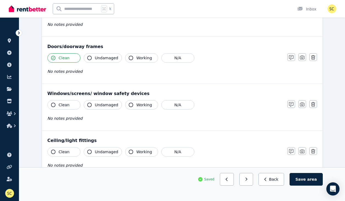
click at [146, 60] on span "Working" at bounding box center [144, 57] width 16 height 5
click at [71, 105] on button "Clean" at bounding box center [63, 104] width 33 height 9
click at [109, 103] on span "Undamaged" at bounding box center [106, 104] width 23 height 5
click at [140, 104] on span "Working" at bounding box center [144, 104] width 16 height 5
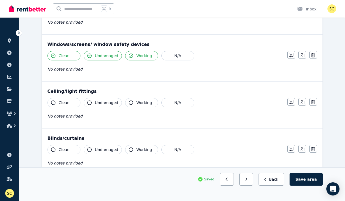
scroll to position [154, 0]
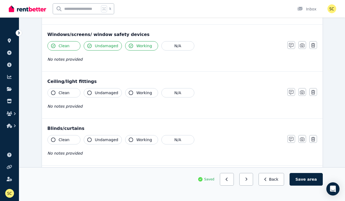
click at [70, 92] on button "Clean" at bounding box center [63, 92] width 33 height 9
click at [97, 92] on span "Undamaged" at bounding box center [106, 92] width 23 height 5
click at [140, 89] on button "Working" at bounding box center [141, 92] width 33 height 9
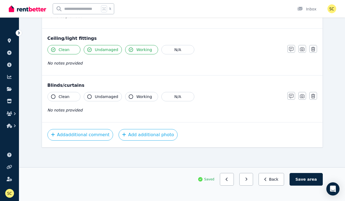
scroll to position [197, 0]
click at [63, 96] on span "Clean" at bounding box center [64, 96] width 11 height 5
click at [69, 95] on span "Clean" at bounding box center [64, 96] width 11 height 5
click at [64, 95] on span "Clean" at bounding box center [64, 96] width 11 height 5
click at [187, 96] on button "N/A" at bounding box center [177, 96] width 33 height 9
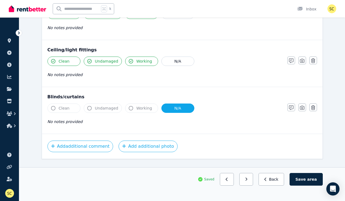
scroll to position [185, 0]
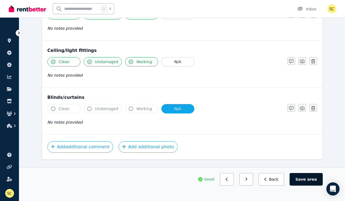
click at [302, 180] on button "Save area" at bounding box center [306, 179] width 33 height 13
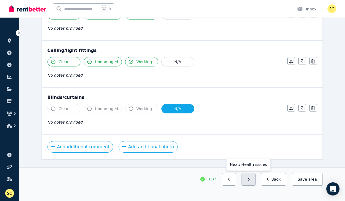
click at [252, 181] on button "button" at bounding box center [249, 179] width 14 height 13
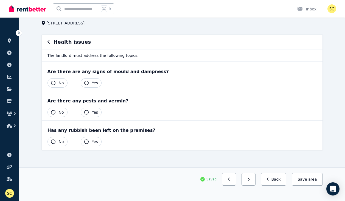
scroll to position [35, 0]
click at [61, 80] on span "No" at bounding box center [61, 82] width 5 height 5
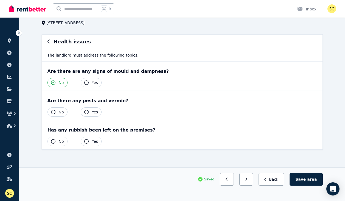
click at [63, 110] on span "No" at bounding box center [61, 111] width 5 height 5
click at [63, 141] on span "No" at bounding box center [61, 141] width 5 height 5
click at [309, 178] on span "area" at bounding box center [312, 178] width 10 height 5
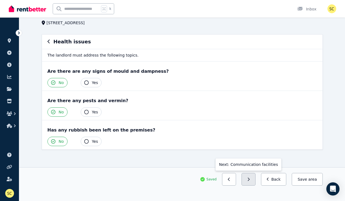
click at [251, 181] on button "button" at bounding box center [249, 179] width 14 height 13
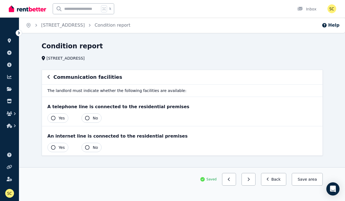
click at [58, 147] on button "Yes" at bounding box center [57, 147] width 21 height 9
click at [59, 116] on span "Yes" at bounding box center [62, 117] width 6 height 5
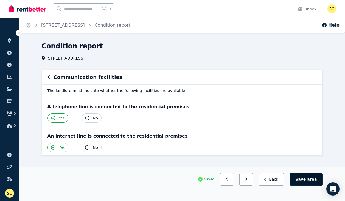
click at [303, 181] on button "Save area" at bounding box center [306, 179] width 33 height 13
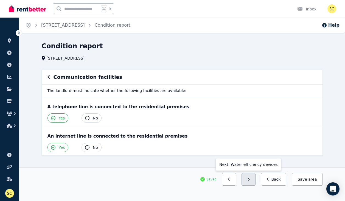
click at [250, 181] on icon "button" at bounding box center [248, 179] width 2 height 4
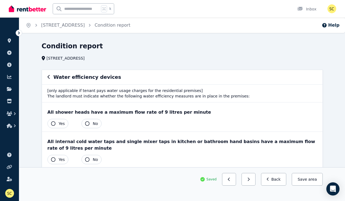
click at [61, 124] on span "Yes" at bounding box center [62, 123] width 6 height 5
click at [61, 161] on span "Yes" at bounding box center [62, 159] width 6 height 5
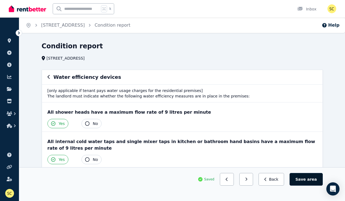
click at [302, 181] on button "Save area" at bounding box center [306, 179] width 33 height 13
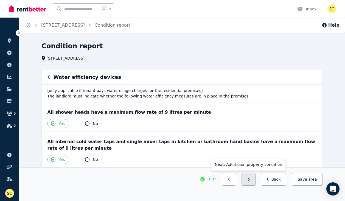
click at [251, 182] on button "button" at bounding box center [249, 179] width 14 height 13
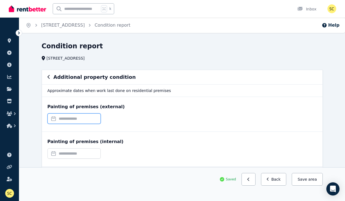
click at [86, 119] on input "text" at bounding box center [73, 118] width 53 height 10
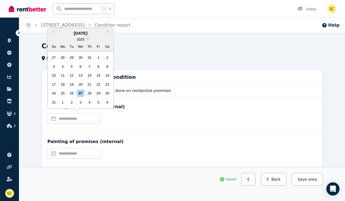
click at [88, 39] on span at bounding box center [88, 38] width 4 height 4
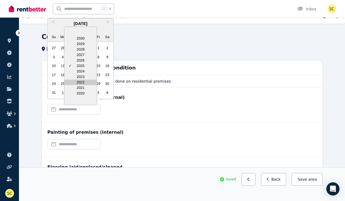
scroll to position [10, 0]
click at [82, 94] on div "2020" at bounding box center [80, 93] width 32 height 5
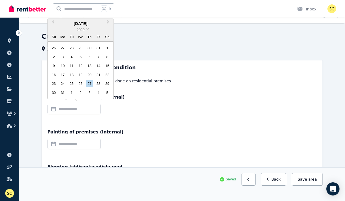
click at [88, 30] on span at bounding box center [88, 29] width 4 height 4
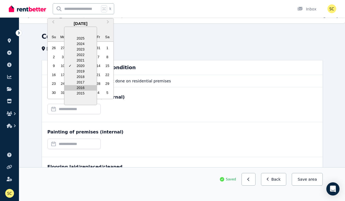
click at [83, 88] on div "2016" at bounding box center [80, 87] width 32 height 5
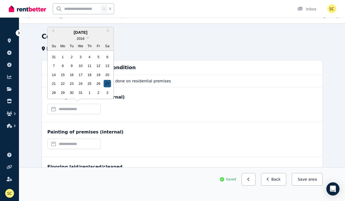
click at [107, 84] on div "27" at bounding box center [106, 83] width 7 height 7
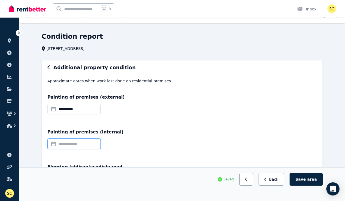
click at [79, 145] on input "text" at bounding box center [73, 144] width 53 height 10
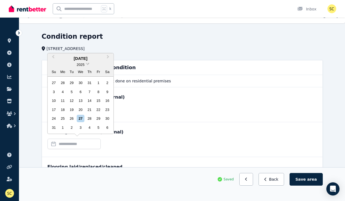
click at [87, 65] on span at bounding box center [88, 63] width 4 height 4
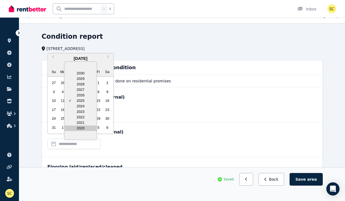
click at [81, 131] on div "2020" at bounding box center [80, 127] width 32 height 5
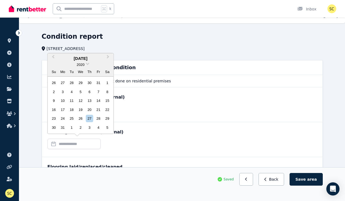
click at [86, 64] on div "2020" at bounding box center [81, 65] width 66 height 6
click at [87, 66] on div "2020" at bounding box center [81, 65] width 66 height 6
click at [81, 66] on span "2020" at bounding box center [81, 65] width 8 height 4
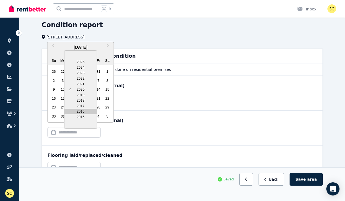
scroll to position [22, 0]
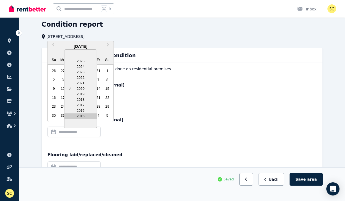
click at [82, 118] on div "2015" at bounding box center [80, 115] width 32 height 5
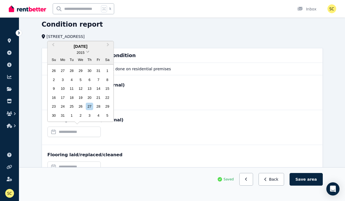
click at [83, 53] on span "2015" at bounding box center [81, 52] width 8 height 4
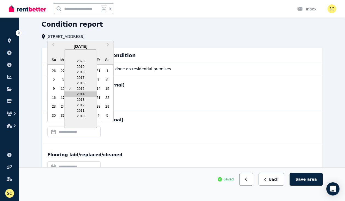
click at [83, 95] on div "2014" at bounding box center [80, 93] width 32 height 5
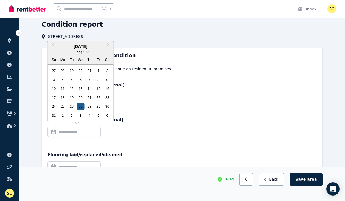
click at [81, 108] on div "27" at bounding box center [80, 106] width 7 height 7
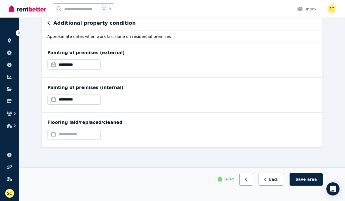
scroll to position [54, 0]
click at [73, 134] on input "text" at bounding box center [73, 134] width 53 height 10
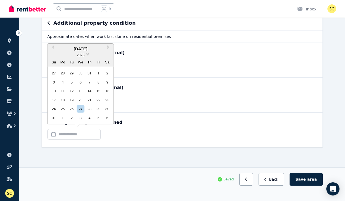
click at [88, 55] on span at bounding box center [88, 54] width 4 height 4
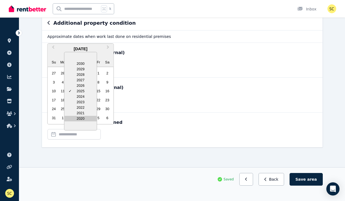
click at [80, 120] on div "2020" at bounding box center [80, 118] width 32 height 5
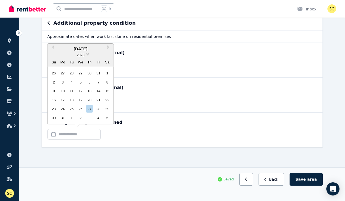
click at [87, 55] on span at bounding box center [88, 54] width 4 height 4
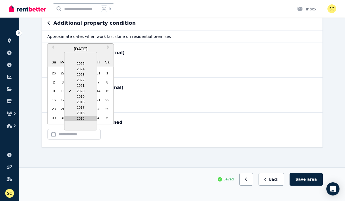
click at [81, 118] on div "2015" at bounding box center [80, 118] width 32 height 5
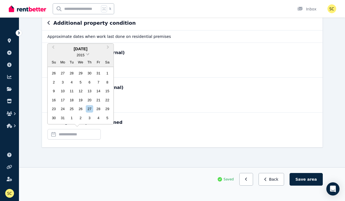
click at [87, 54] on span at bounding box center [88, 54] width 4 height 4
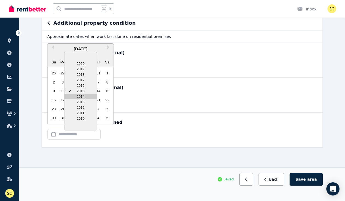
click at [82, 98] on div "2014" at bounding box center [80, 96] width 32 height 5
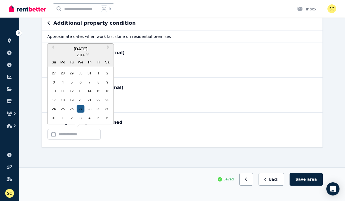
click at [81, 111] on div "27" at bounding box center [80, 108] width 7 height 7
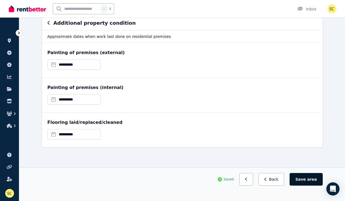
click at [308, 180] on button "Save area" at bounding box center [306, 179] width 33 height 13
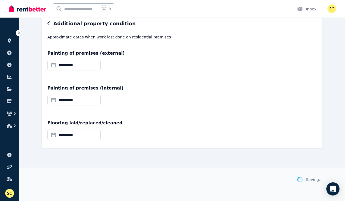
scroll to position [54, 0]
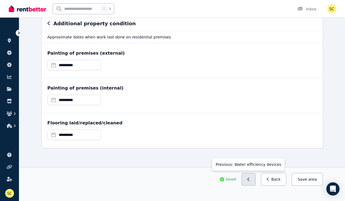
click at [250, 181] on icon "button" at bounding box center [248, 179] width 2 height 4
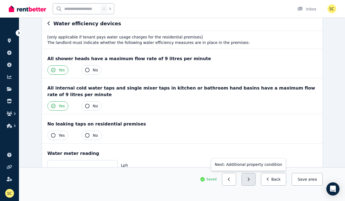
click at [250, 181] on icon "button" at bounding box center [248, 179] width 2 height 4
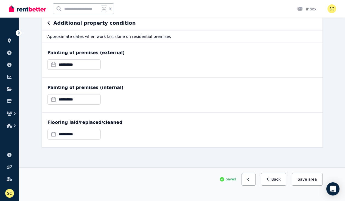
scroll to position [54, 0]
click at [302, 180] on button "Save area" at bounding box center [307, 179] width 31 height 13
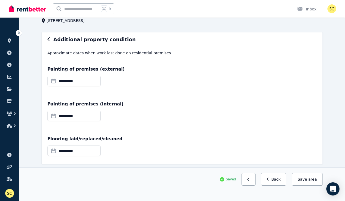
scroll to position [36, 0]
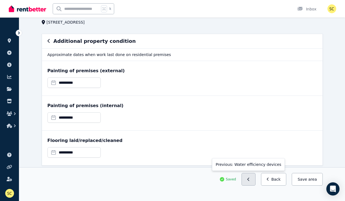
click at [255, 183] on button "button" at bounding box center [249, 179] width 14 height 13
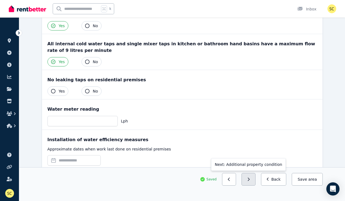
scroll to position [99, 0]
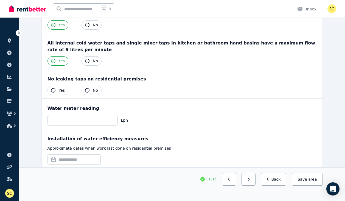
click at [92, 90] on button "No" at bounding box center [92, 90] width 20 height 9
click at [62, 89] on span "Yes" at bounding box center [62, 90] width 6 height 5
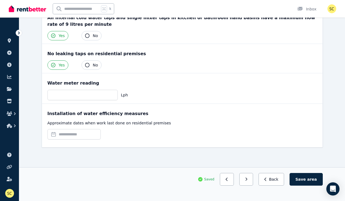
scroll to position [124, 0]
click at [82, 136] on input "text" at bounding box center [73, 134] width 53 height 10
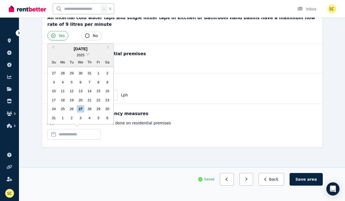
click at [88, 55] on span at bounding box center [88, 54] width 4 height 4
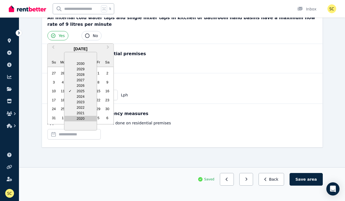
click at [81, 120] on div "2020" at bounding box center [80, 118] width 32 height 5
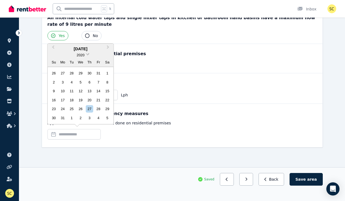
click at [88, 55] on span at bounding box center [88, 54] width 4 height 4
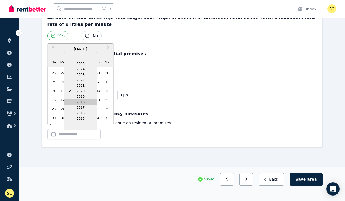
click at [84, 103] on div "2018" at bounding box center [80, 101] width 32 height 5
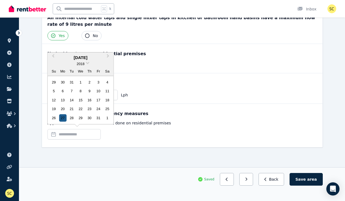
click at [63, 118] on div "27" at bounding box center [62, 117] width 7 height 7
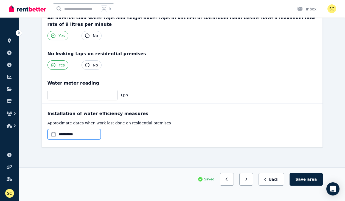
click at [76, 135] on input "**********" at bounding box center [73, 134] width 53 height 10
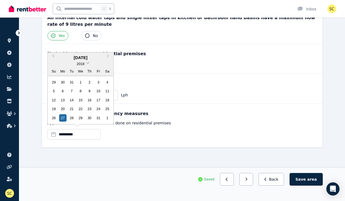
click at [88, 64] on span at bounding box center [88, 63] width 4 height 4
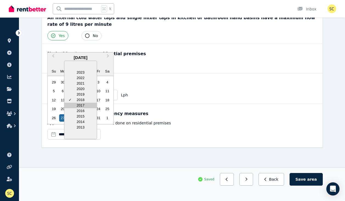
click at [80, 106] on div "2017" at bounding box center [80, 105] width 32 height 5
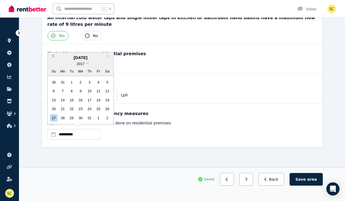
click at [53, 57] on span "Previous Month" at bounding box center [53, 57] width 0 height 8
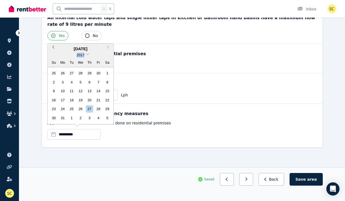
click at [54, 57] on div "2017" at bounding box center [81, 55] width 66 height 6
click at [53, 49] on span "Previous Month" at bounding box center [53, 48] width 0 height 8
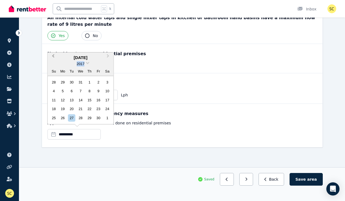
click at [54, 55] on button "Previous Month" at bounding box center [52, 57] width 9 height 9
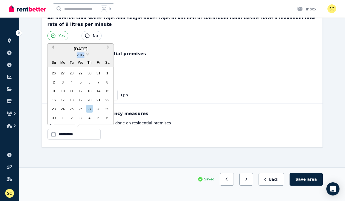
click at [54, 50] on button "Previous Month" at bounding box center [52, 48] width 9 height 9
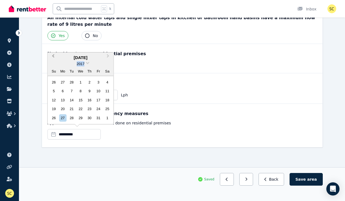
click at [53, 57] on span "Previous Month" at bounding box center [53, 57] width 0 height 8
click at [80, 110] on div "25" at bounding box center [80, 108] width 7 height 7
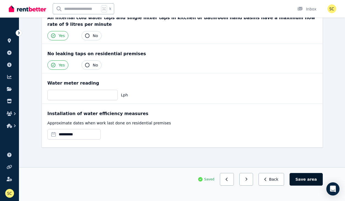
click at [305, 181] on button "Save area" at bounding box center [306, 179] width 33 height 13
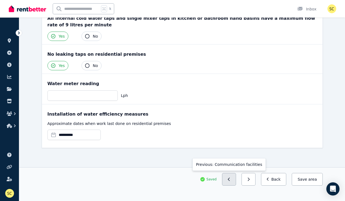
click at [234, 180] on button "button" at bounding box center [229, 179] width 14 height 13
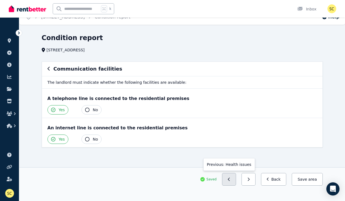
click at [230, 181] on icon "button" at bounding box center [229, 179] width 2 height 4
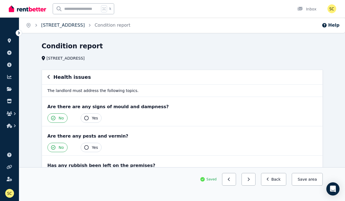
click at [66, 26] on link "[STREET_ADDRESS]" at bounding box center [63, 25] width 44 height 5
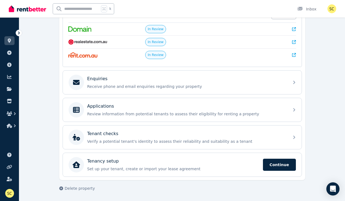
scroll to position [126, 0]
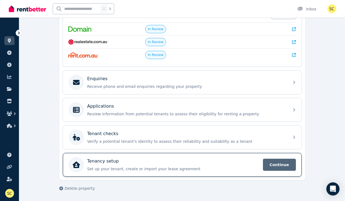
click at [277, 168] on span "Continue" at bounding box center [279, 165] width 33 height 12
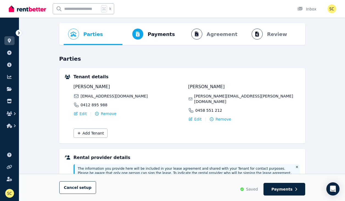
scroll to position [19, 0]
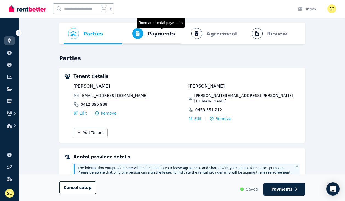
click at [160, 35] on span "Payments" at bounding box center [161, 34] width 27 height 8
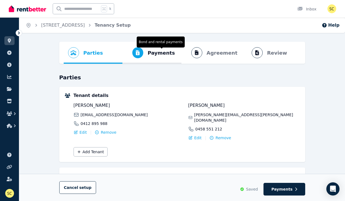
select select "**********"
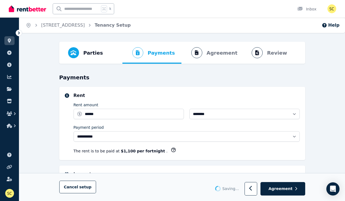
select select "**********"
click at [217, 54] on ol "Parties Rental provider and tenant details Payments Bond and rental payments Ag…" at bounding box center [182, 53] width 237 height 22
click at [195, 54] on ol "Parties Rental provider and tenant details Payments Bond and rental payments Ag…" at bounding box center [182, 53] width 237 height 22
click at [274, 190] on span "Agreement" at bounding box center [280, 188] width 24 height 5
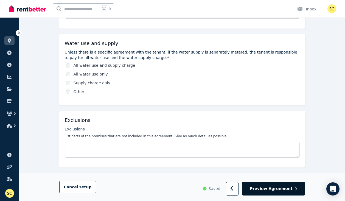
scroll to position [188, 0]
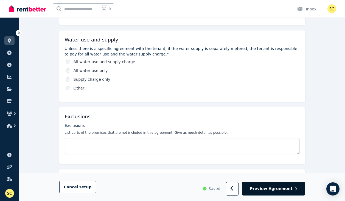
click at [273, 191] on span "Preview Agreement" at bounding box center [271, 188] width 43 height 5
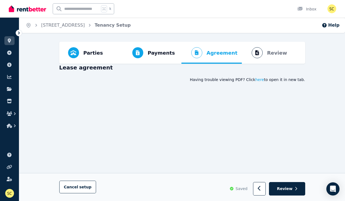
scroll to position [0, 0]
click at [262, 80] on span "here" at bounding box center [259, 79] width 9 height 5
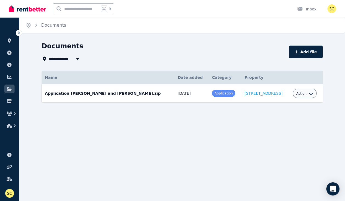
click at [212, 95] on span at bounding box center [223, 93] width 23 height 7
click at [301, 94] on span "Action" at bounding box center [301, 93] width 10 height 4
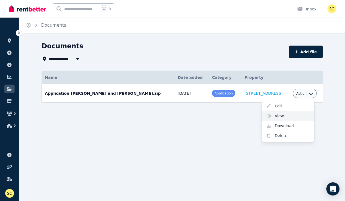
click at [274, 115] on link "View" at bounding box center [288, 116] width 53 height 10
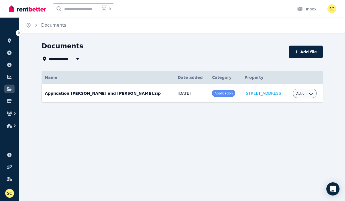
click at [297, 92] on span "Action" at bounding box center [301, 93] width 10 height 4
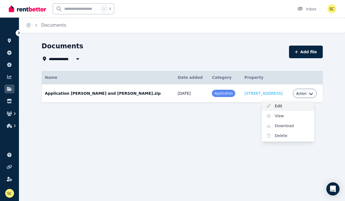
click at [277, 106] on link "Edit" at bounding box center [288, 106] width 53 height 10
select select "**********"
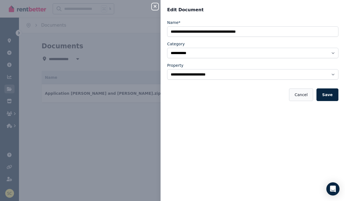
click at [308, 97] on button "Cancel" at bounding box center [301, 94] width 24 height 13
select select "*****"
select select
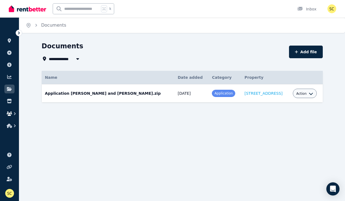
click at [15, 113] on icon "button" at bounding box center [14, 113] width 5 height 5
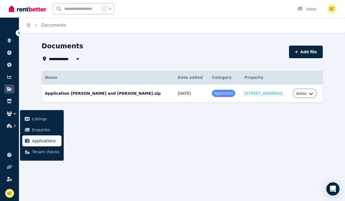
click at [39, 141] on span "Applications" at bounding box center [45, 140] width 27 height 7
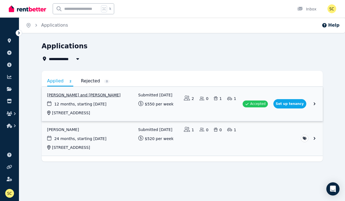
click at [93, 96] on link "View application: Michelle Collis and Ryan Morris" at bounding box center [182, 104] width 281 height 34
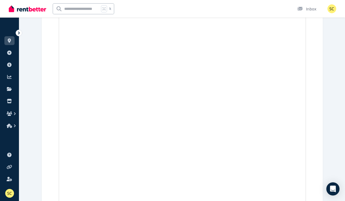
scroll to position [2728, 0]
